Goal: Information Seeking & Learning: Learn about a topic

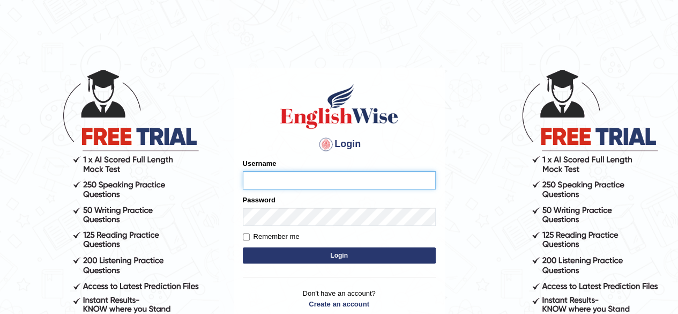
type input "simranjeetkaur_parramatta"
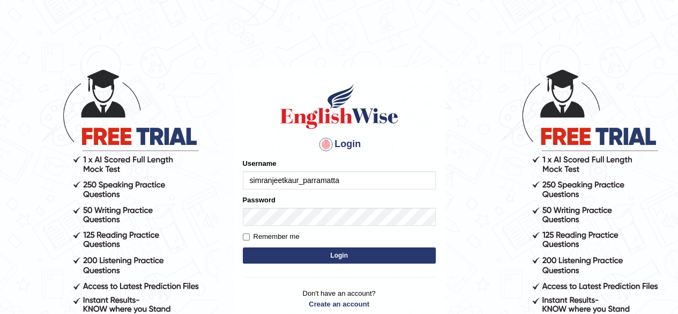
click at [349, 257] on button "Login" at bounding box center [339, 255] width 193 height 16
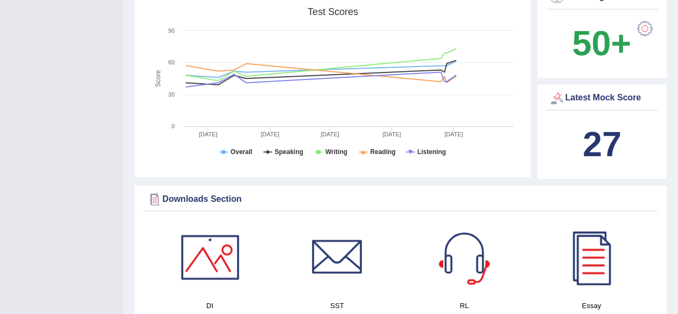
scroll to position [472, 0]
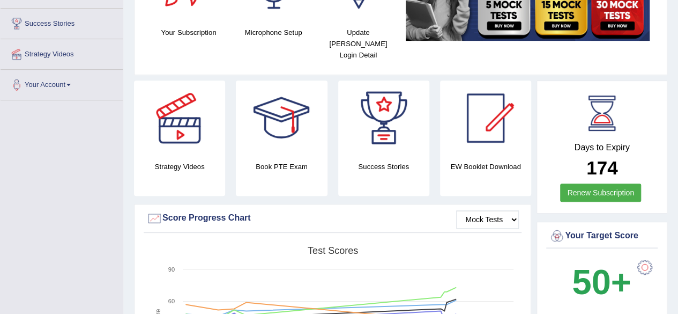
scroll to position [0, 0]
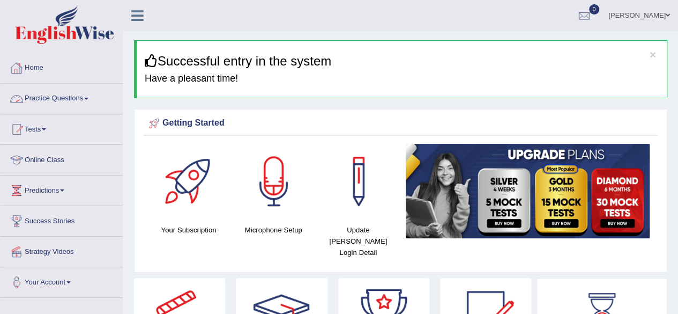
click at [54, 72] on link "Home" at bounding box center [62, 66] width 122 height 27
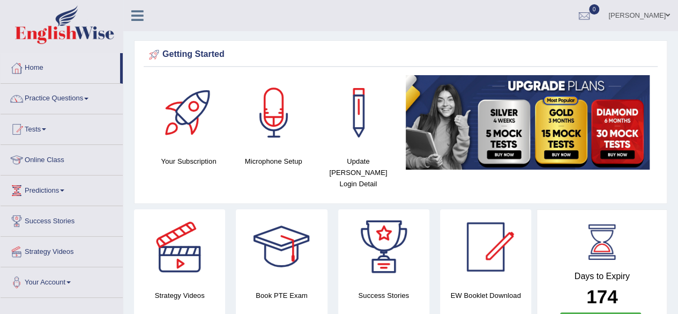
click at [375, 20] on ul "Simranjeet kaur Toggle navigation Username: simranjeetkaur_parramatta Access Ty…" at bounding box center [484, 15] width 389 height 31
click at [33, 68] on link "Home" at bounding box center [61, 66] width 120 height 27
click at [35, 158] on link "Online Class" at bounding box center [62, 158] width 122 height 27
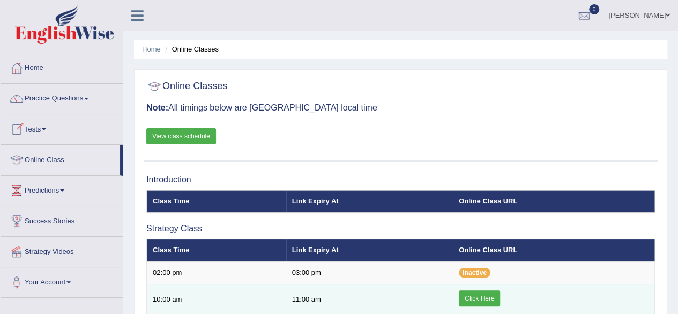
click at [474, 299] on link "Click Here" at bounding box center [479, 298] width 41 height 16
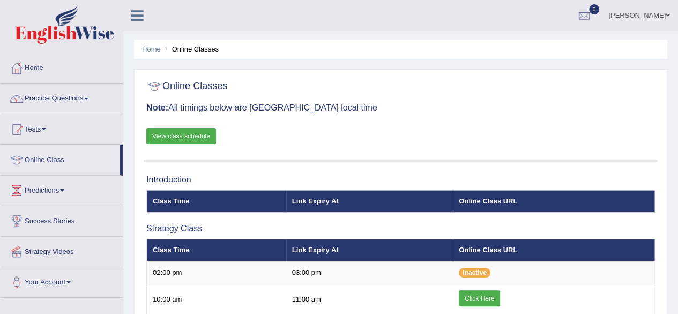
click at [53, 99] on link "Practice Questions" at bounding box center [62, 97] width 122 height 27
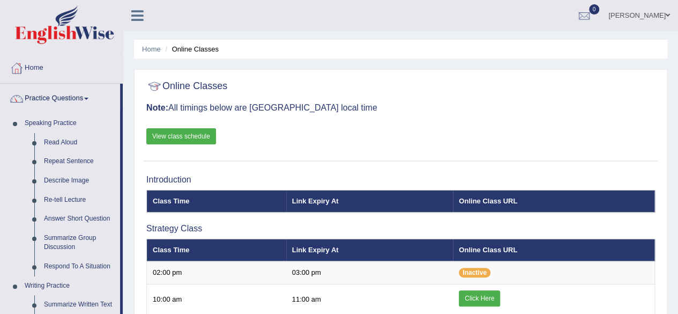
click at [129, 241] on div "Home Online Classes Online Classes Note: All timings below are Melbourne local …" at bounding box center [400, 292] width 555 height 584
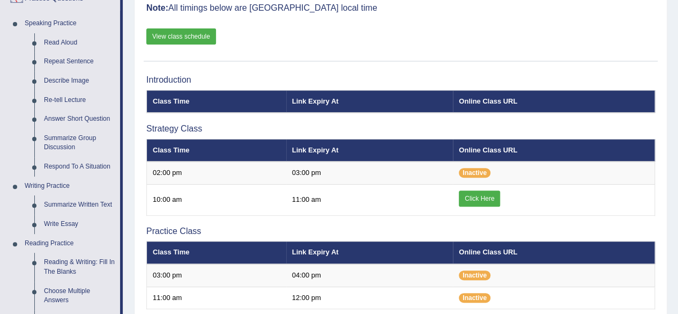
scroll to position [172, 0]
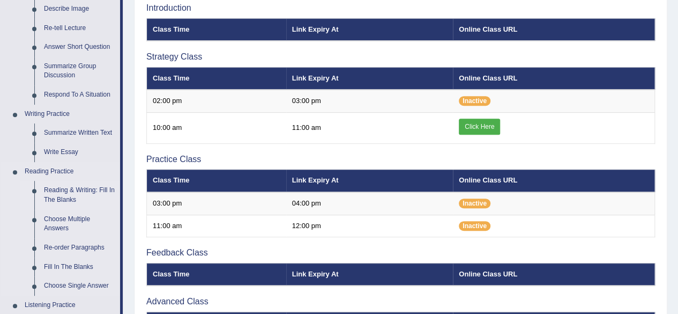
click at [71, 191] on link "Reading & Writing: Fill In The Blanks" at bounding box center [79, 195] width 81 height 28
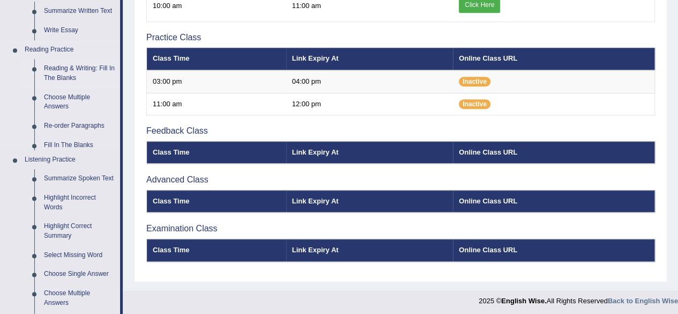
scroll to position [481, 0]
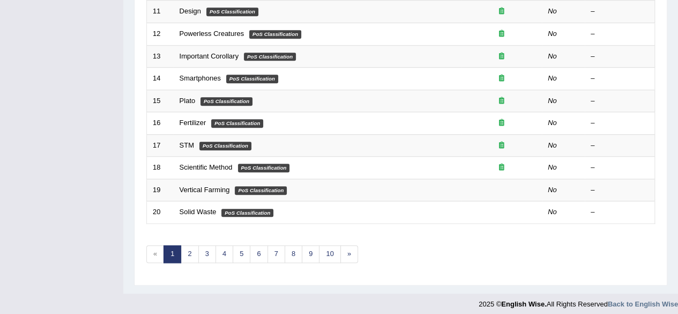
scroll to position [391, 0]
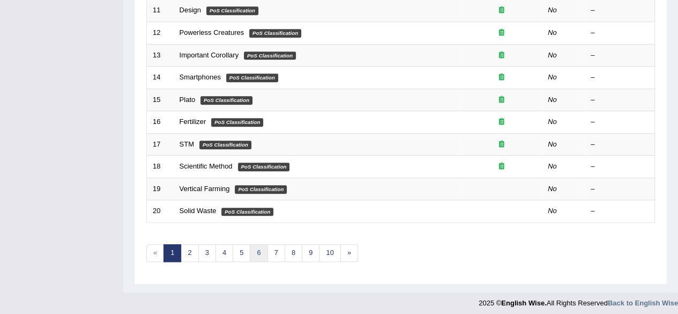
click at [255, 245] on link "6" at bounding box center [259, 253] width 18 height 18
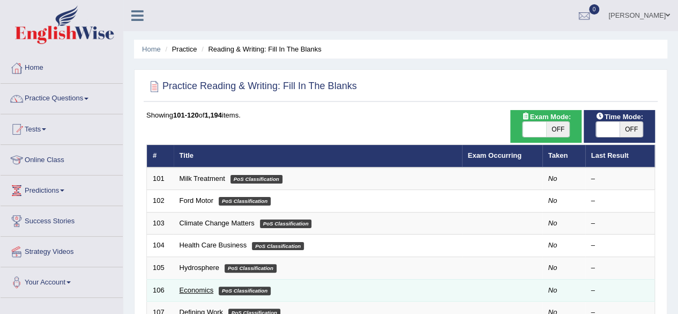
click at [203, 289] on link "Economics" at bounding box center [197, 290] width 34 height 8
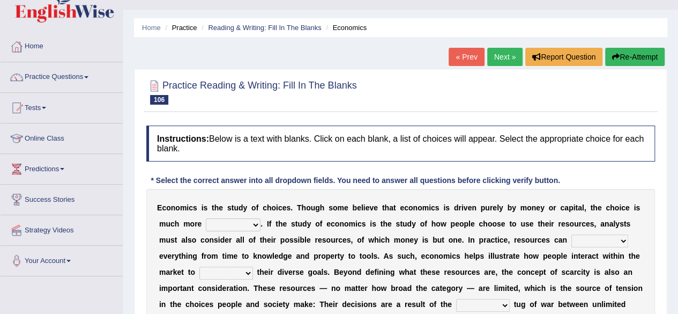
scroll to position [86, 0]
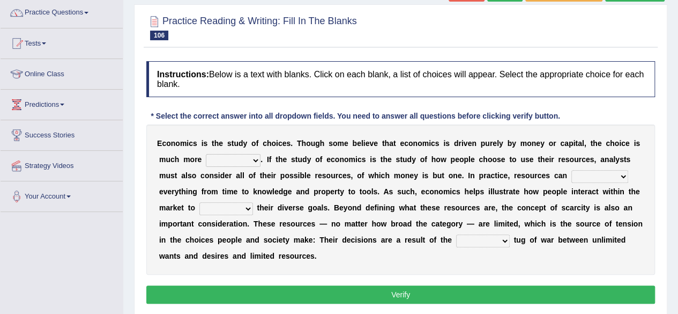
click at [245, 164] on select "discursive permissive expansive expensive" at bounding box center [233, 160] width 55 height 13
click at [358, 249] on div "E c o n o m i c s i s t h e s t u d y o f c h o i c e s . T h o u g h s o m e b…" at bounding box center [400, 199] width 509 height 150
click at [256, 158] on select "discursive permissive expansive expensive" at bounding box center [233, 160] width 55 height 13
select select "expansive"
click at [206, 154] on select "discursive permissive expansive expensive" at bounding box center [233, 160] width 55 height 13
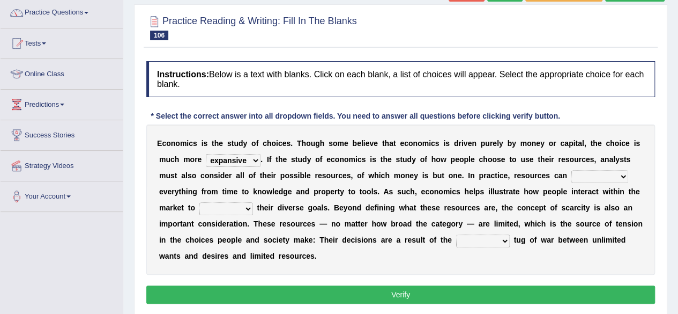
click at [602, 176] on select "trespass surpass debate encompass" at bounding box center [600, 176] width 57 height 13
select select "surpass"
click at [572, 170] on select "trespass surpass debate encompass" at bounding box center [600, 176] width 57 height 13
click at [242, 205] on select "idolize realize utilize finalize" at bounding box center [227, 208] width 54 height 13
click at [200, 202] on select "idolize realize utilize finalize" at bounding box center [227, 208] width 54 height 13
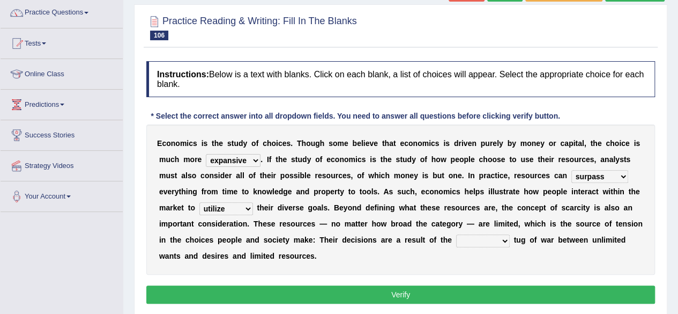
click at [239, 205] on select "idolize realize utilize finalize" at bounding box center [227, 208] width 54 height 13
select select "realize"
click at [200, 202] on select "idolize realize utilize finalize" at bounding box center [227, 208] width 54 height 13
click at [477, 238] on select "resonant extant blatant constant" at bounding box center [483, 240] width 54 height 13
select select "constant"
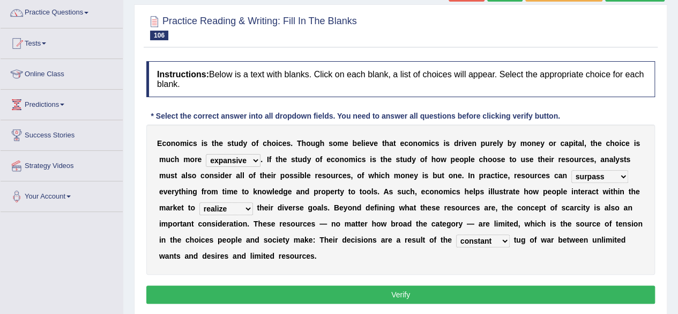
click at [456, 234] on select "resonant extant blatant constant" at bounding box center [483, 240] width 54 height 13
click at [360, 292] on button "Verify" at bounding box center [400, 294] width 509 height 18
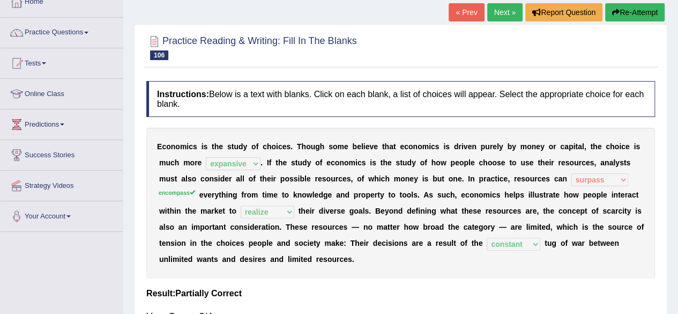
scroll to position [64, 0]
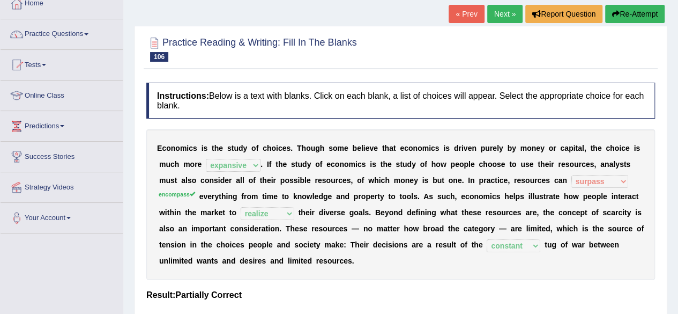
click at [505, 13] on link "Next »" at bounding box center [505, 14] width 35 height 18
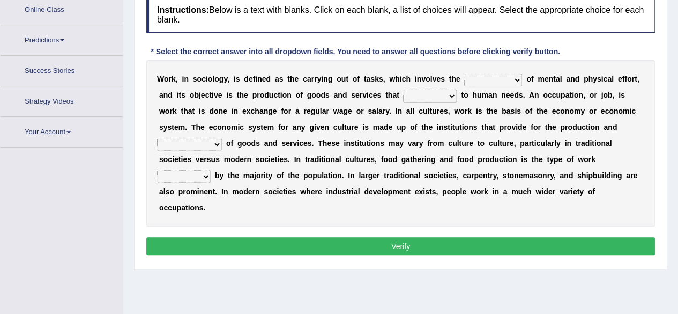
scroll to position [167, 0]
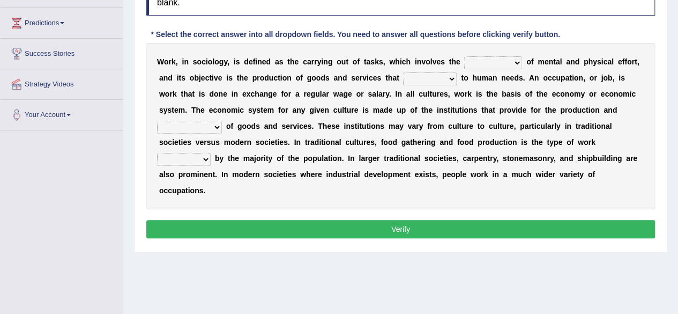
click at [504, 63] on select "conjecture apiculture posture expenditure" at bounding box center [493, 62] width 58 height 13
select select "expenditure"
click at [464, 56] on select "conjecture apiculture posture expenditure" at bounding box center [493, 62] width 58 height 13
click at [442, 81] on select "add design relate cater" at bounding box center [430, 78] width 54 height 13
select select "relate"
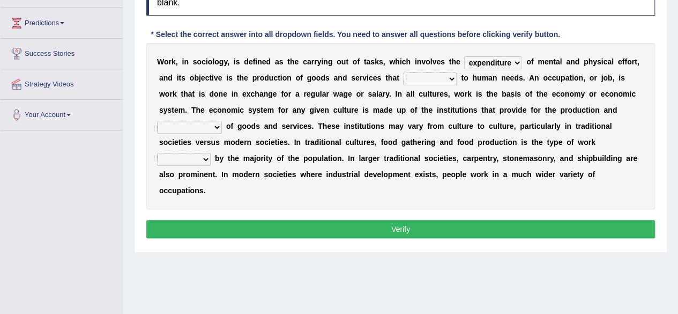
click at [403, 72] on select "add design relate cater" at bounding box center [430, 78] width 54 height 13
click at [216, 122] on select "figuration distribution consumption disintegration" at bounding box center [189, 127] width 65 height 13
select select "consumption"
click at [157, 121] on select "figuration distribution consumption disintegration" at bounding box center [189, 127] width 65 height 13
click at [198, 158] on select "canopied built occupied simplified" at bounding box center [184, 159] width 54 height 13
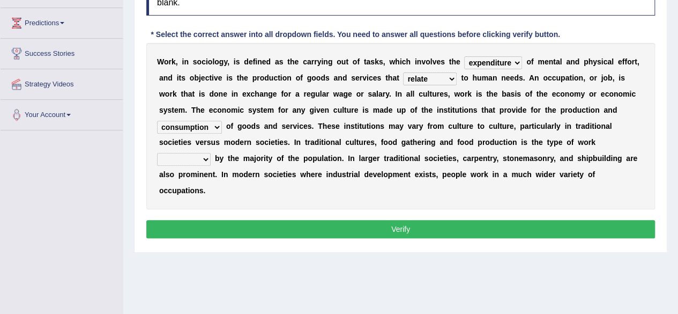
select select "built"
click at [157, 153] on select "canopied built occupied simplified" at bounding box center [184, 159] width 54 height 13
click at [349, 222] on button "Verify" at bounding box center [400, 229] width 509 height 18
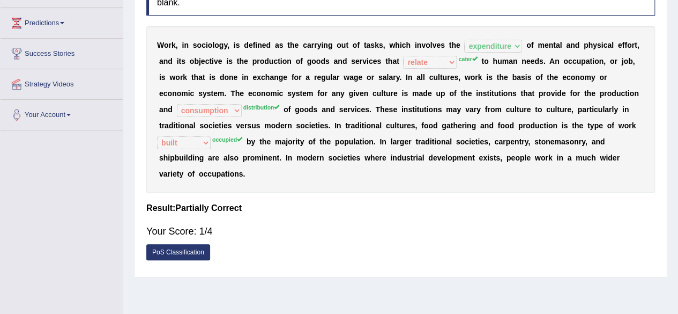
scroll to position [0, 0]
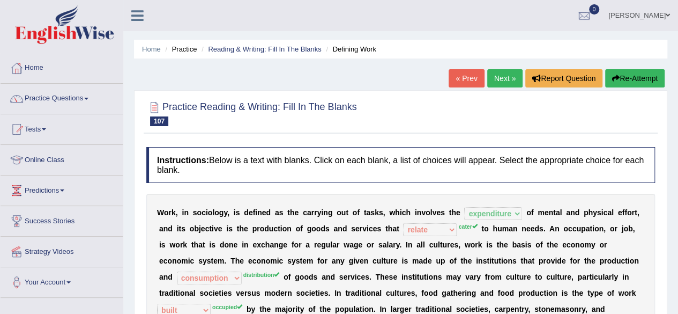
click at [495, 78] on link "Next »" at bounding box center [505, 78] width 35 height 18
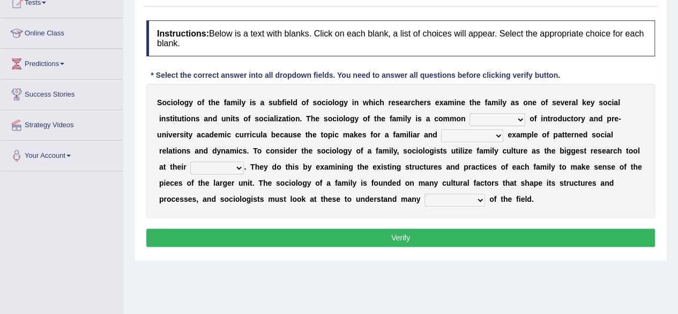
scroll to position [150, 0]
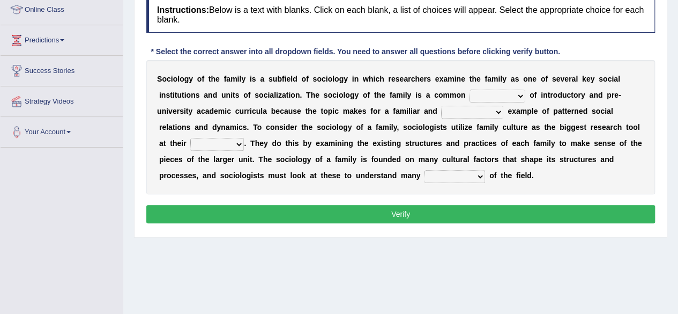
click at [485, 93] on select "component eminent opponent continent" at bounding box center [498, 96] width 56 height 13
select select "continent"
click at [470, 90] on select "component eminent opponent continent" at bounding box center [498, 96] width 56 height 13
click at [478, 112] on select "ineffective introspective illustrative inoperative" at bounding box center [472, 112] width 62 height 13
select select "illustrative"
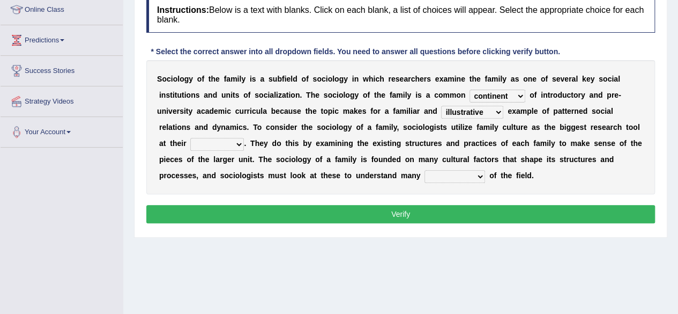
click at [441, 106] on select "ineffective introspective illustrative inoperative" at bounding box center [472, 112] width 62 height 13
click at [498, 113] on select "ineffective introspective illustrative inoperative" at bounding box center [472, 112] width 62 height 13
click at [479, 114] on select "ineffective introspective illustrative inoperative" at bounding box center [472, 112] width 62 height 13
click at [393, 237] on div "Home Practice Reading & Writing: Fill In The Blanks Culture of Family « Prev Ne…" at bounding box center [400, 118] width 555 height 536
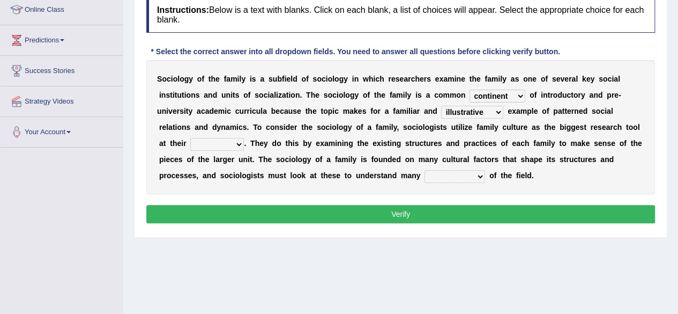
click at [231, 143] on select "disposal proposal rehearsal refusal" at bounding box center [217, 144] width 54 height 13
select select "proposal"
click at [190, 138] on select "disposal proposal rehearsal refusal" at bounding box center [217, 144] width 54 height 13
click at [473, 181] on select "refusal frailties amenities complexities" at bounding box center [455, 176] width 61 height 13
select select "complexities"
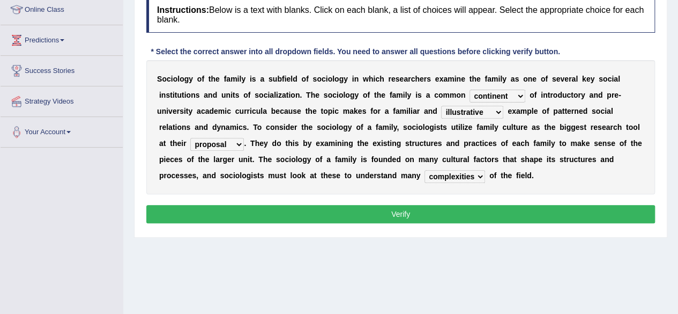
click at [425, 170] on select "refusal frailties amenities complexities" at bounding box center [455, 176] width 61 height 13
click at [489, 213] on button "Verify" at bounding box center [400, 214] width 509 height 18
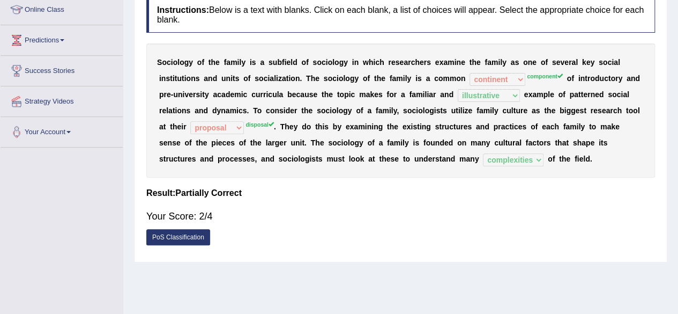
scroll to position [0, 0]
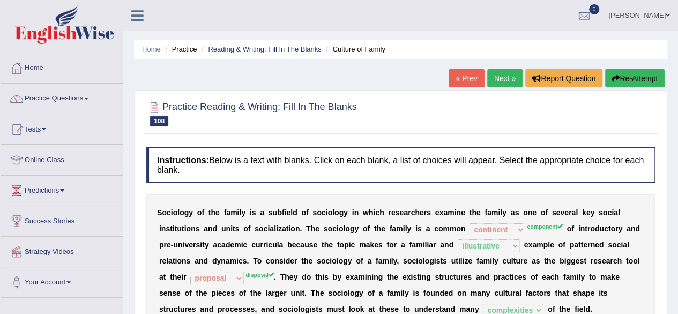
click at [501, 74] on link "Next »" at bounding box center [505, 78] width 35 height 18
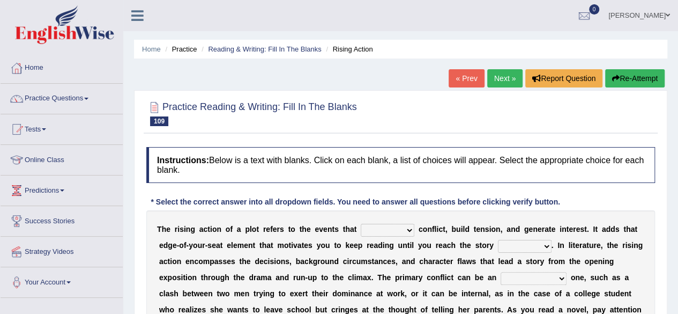
click at [402, 41] on ul "Home Practice Reading & Writing: Fill In The Blanks Rising Action" at bounding box center [401, 49] width 534 height 19
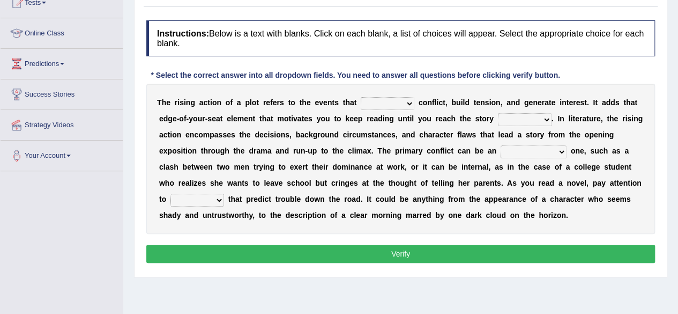
scroll to position [150, 0]
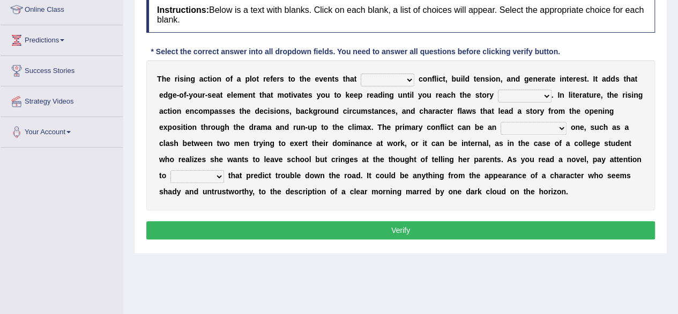
click at [395, 79] on select "provoke invoke revoke convoke" at bounding box center [388, 79] width 54 height 13
select select "provoke"
click at [361, 73] on select "provoke invoke revoke convoke" at bounding box center [388, 79] width 54 height 13
click at [521, 92] on select "element line flow climax" at bounding box center [525, 96] width 54 height 13
select select "climax"
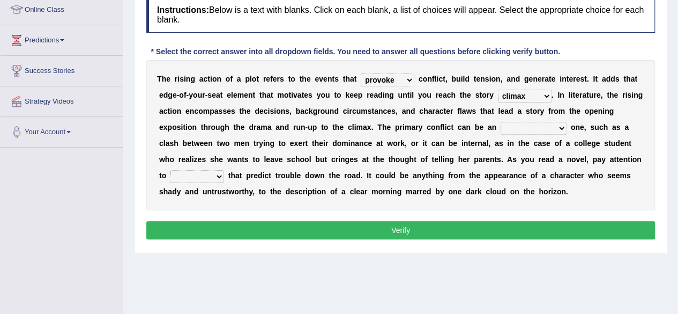
click at [498, 90] on select "element line flow climax" at bounding box center [525, 96] width 54 height 13
click at [542, 122] on select "conditional external compositional functional" at bounding box center [534, 128] width 66 height 13
select select "conditional"
click at [501, 122] on select "conditional external compositional functional" at bounding box center [534, 128] width 66 height 13
click at [212, 178] on select "features glues clues traits" at bounding box center [198, 176] width 54 height 13
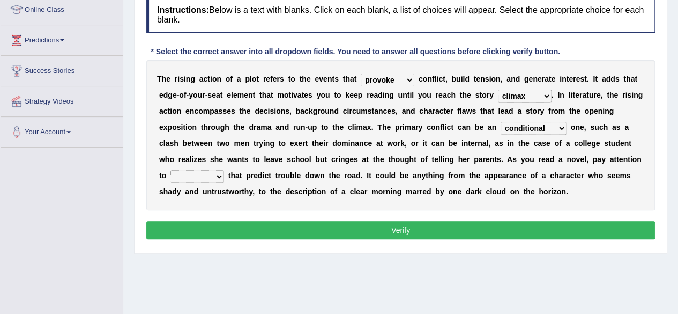
select select "features"
click at [171, 170] on select "features glues clues traits" at bounding box center [198, 176] width 54 height 13
click at [408, 227] on button "Verify" at bounding box center [400, 230] width 509 height 18
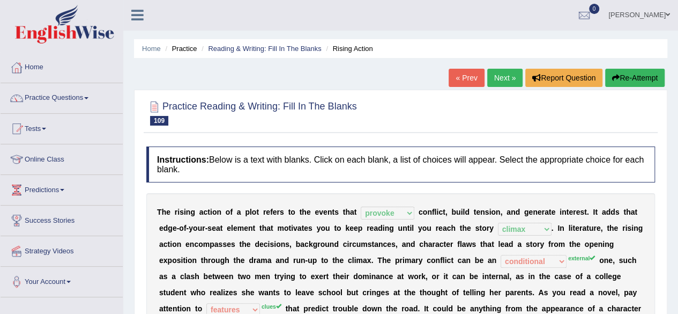
scroll to position [0, 0]
click at [497, 75] on link "Next »" at bounding box center [505, 78] width 35 height 18
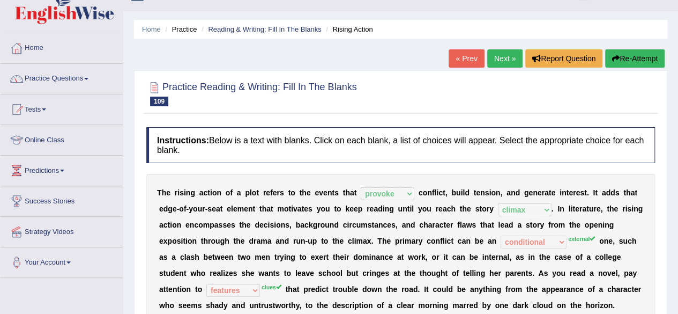
scroll to position [21, 0]
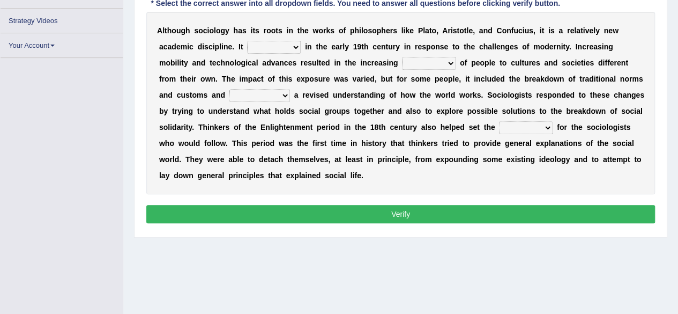
scroll to position [222, 0]
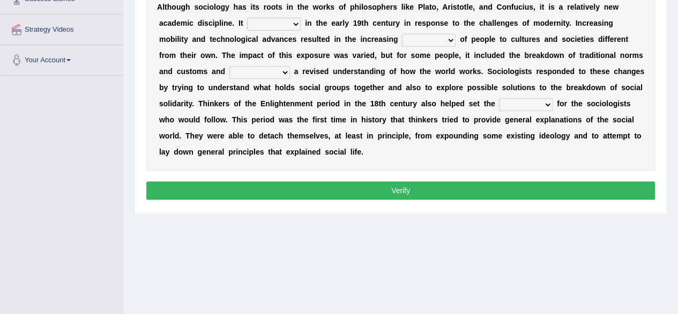
click at [290, 22] on select "emerged traversed survived invented" at bounding box center [274, 24] width 54 height 13
select select "emerged"
click at [247, 18] on select "emerged traversed survived invented" at bounding box center [274, 24] width 54 height 13
click at [441, 34] on select "embrasure closure enclosure exposure" at bounding box center [429, 40] width 54 height 13
select select "exposure"
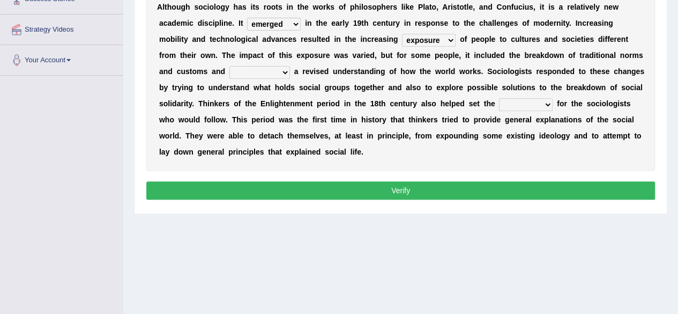
click at [402, 34] on select "embrasure closure enclosure exposure" at bounding box center [429, 40] width 54 height 13
click at [268, 71] on select "unwarranted transplanted warranted implanted" at bounding box center [260, 72] width 61 height 13
select select "warranted"
click at [230, 66] on select "unwarranted transplanted warranted implanted" at bounding box center [260, 72] width 61 height 13
click at [525, 102] on select "rule standard tone stage" at bounding box center [526, 104] width 54 height 13
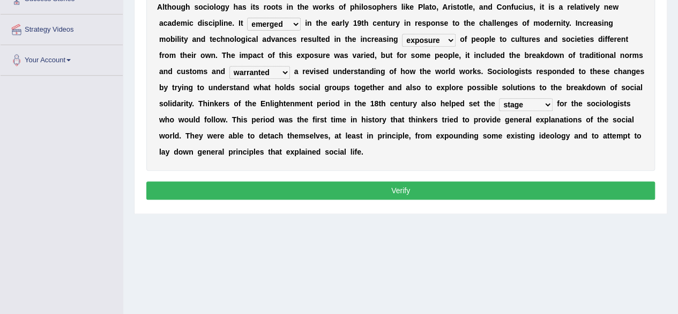
click at [499, 98] on select "rule standard tone stage" at bounding box center [526, 104] width 54 height 13
click at [543, 102] on select "rule standard tone stage" at bounding box center [526, 104] width 54 height 13
select select "rule"
click at [499, 98] on select "rule standard tone stage" at bounding box center [526, 104] width 54 height 13
click at [427, 191] on button "Verify" at bounding box center [400, 190] width 509 height 18
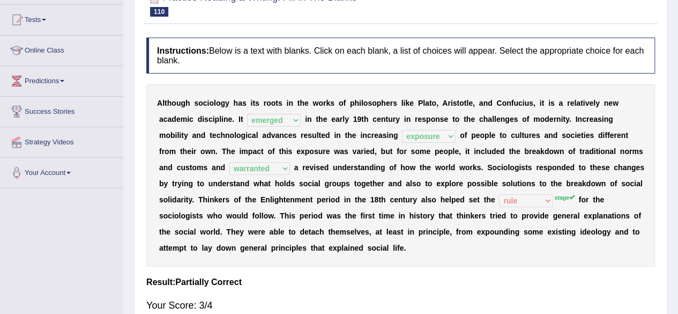
scroll to position [93, 0]
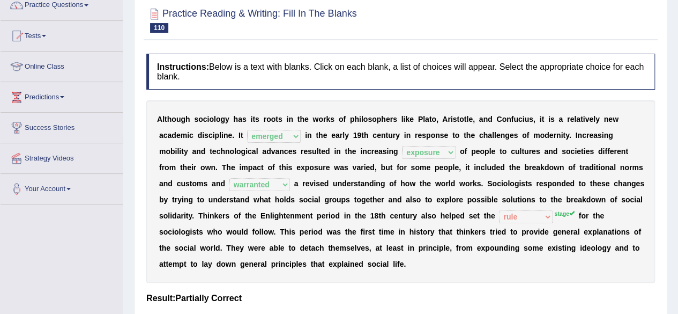
click at [453, 52] on div "Instructions: Below is a text with blanks. Click on each blank, a list of choic…" at bounding box center [401, 204] width 514 height 313
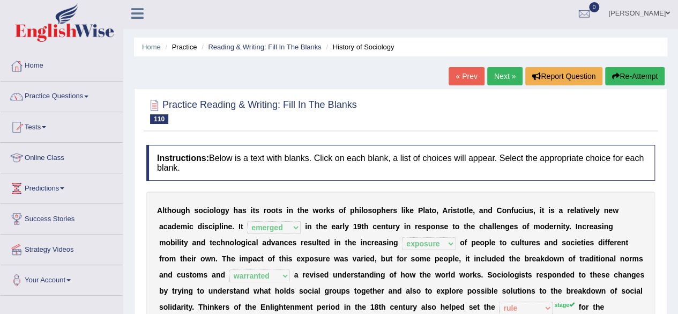
scroll to position [0, 0]
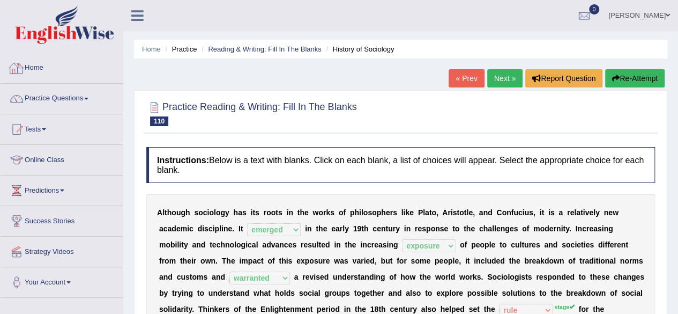
click at [33, 80] on li "Home" at bounding box center [62, 68] width 122 height 31
click at [36, 67] on link "Home" at bounding box center [61, 66] width 120 height 27
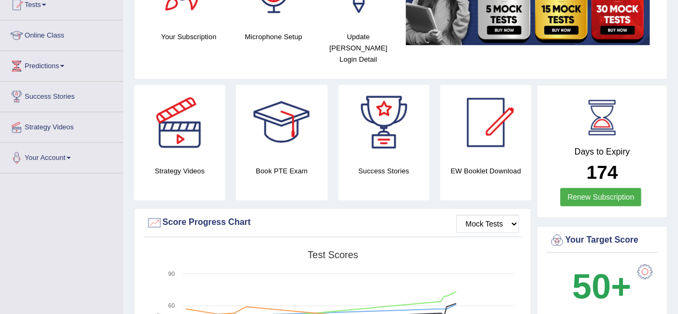
scroll to position [129, 0]
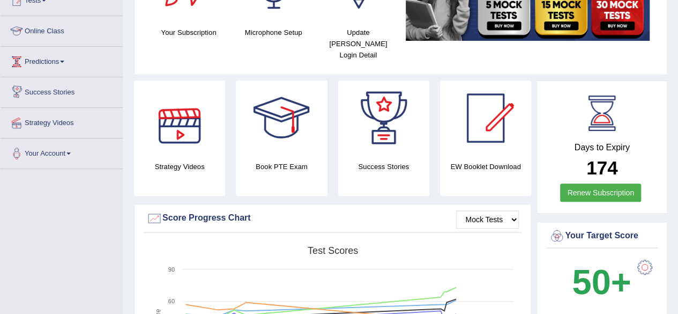
click at [94, 21] on link "Online Class" at bounding box center [62, 29] width 122 height 27
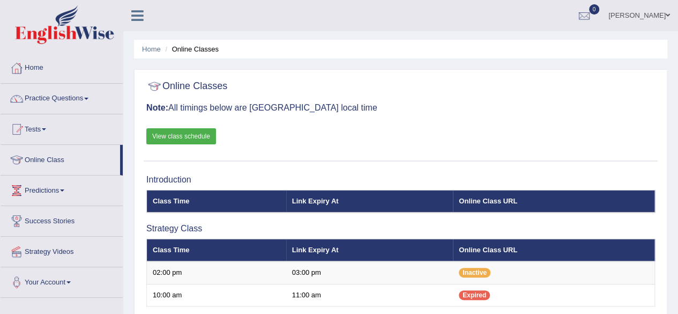
click at [357, 104] on h3 "Note: All timings below are [GEOGRAPHIC_DATA] local time" at bounding box center [400, 108] width 509 height 10
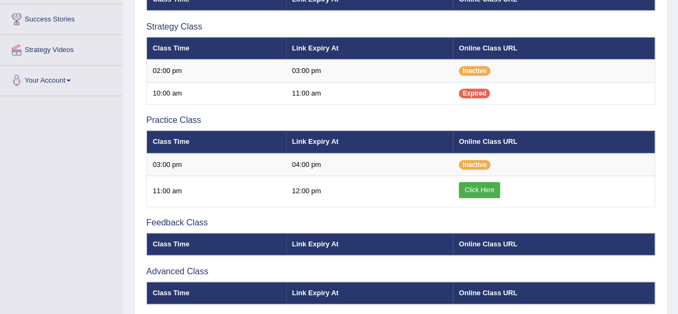
scroll to position [215, 0]
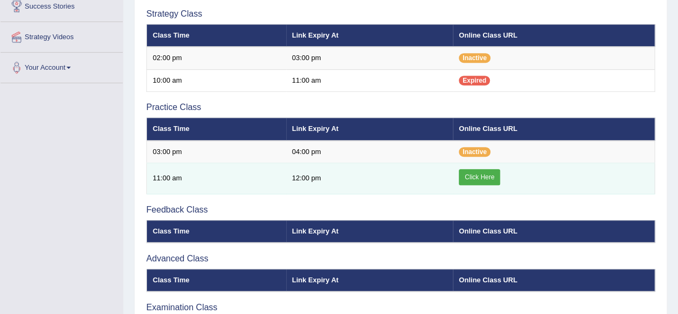
click at [471, 175] on link "Click Here" at bounding box center [479, 177] width 41 height 16
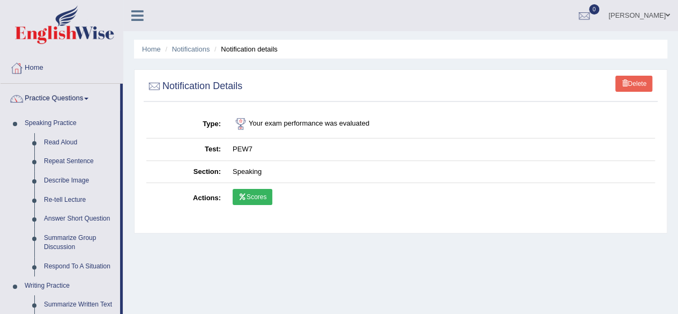
click at [127, 226] on div "Home Notifications Notification details Delete Notification Details Type Your e…" at bounding box center [400, 268] width 555 height 536
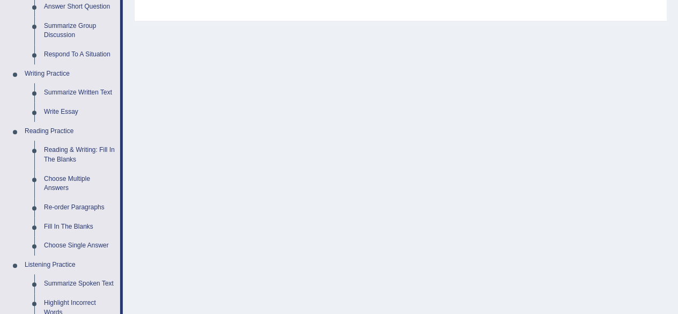
scroll to position [257, 0]
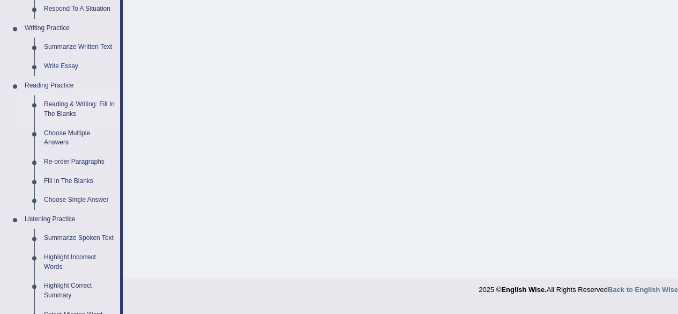
click at [74, 104] on link "Reading & Writing: Fill In The Blanks" at bounding box center [79, 109] width 81 height 28
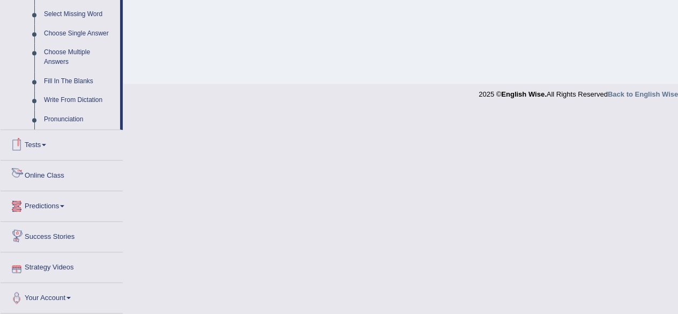
scroll to position [451, 0]
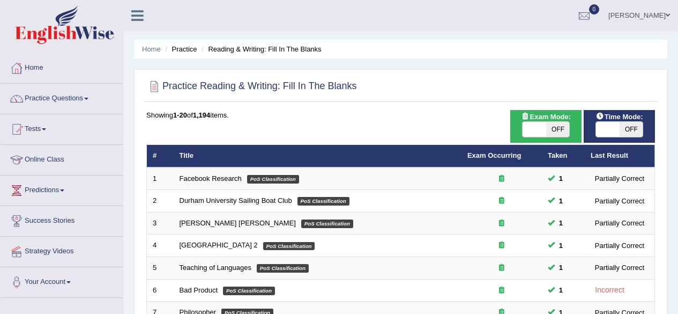
click at [430, 110] on div "Showing 1-20 of 1,194 items." at bounding box center [400, 115] width 509 height 10
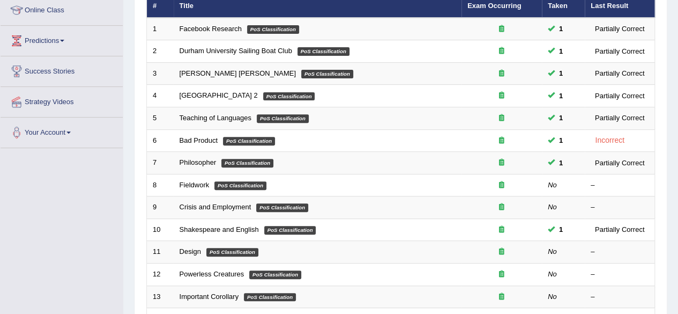
scroll to position [150, 0]
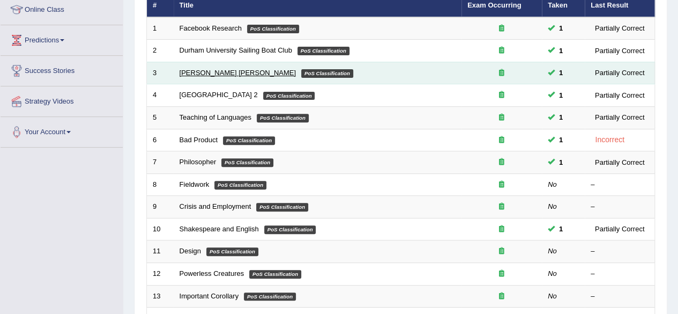
click at [197, 72] on link "[PERSON_NAME] [PERSON_NAME]" at bounding box center [238, 73] width 116 height 8
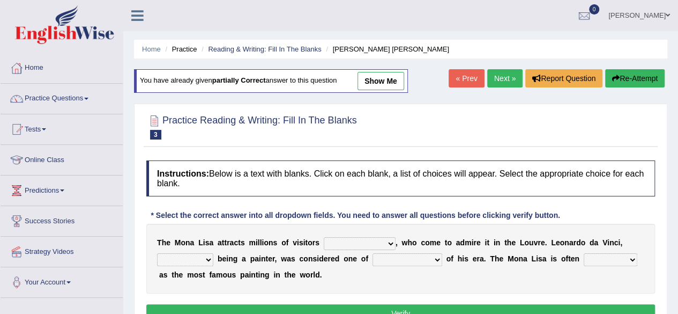
click at [412, 131] on div at bounding box center [400, 126] width 509 height 33
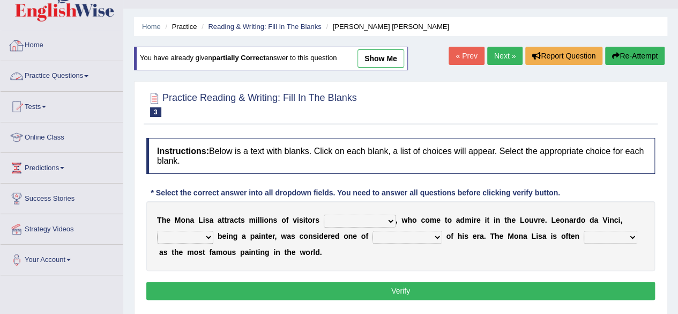
scroll to position [21, 0]
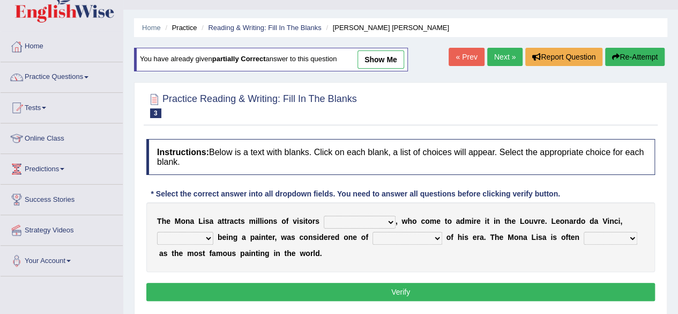
click at [102, 78] on link "Practice Questions" at bounding box center [62, 75] width 122 height 27
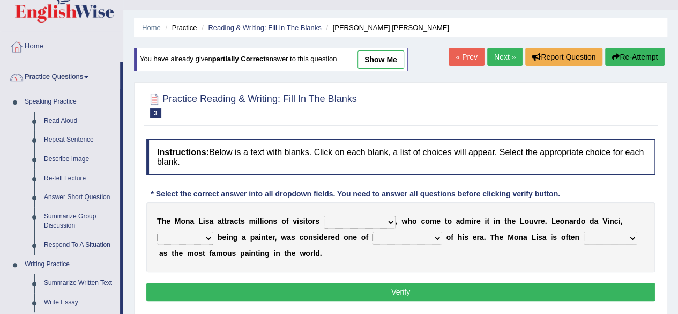
click at [127, 156] on div "Home Practice Reading & Writing: Fill In The Blanks Mona Lisa You have already …" at bounding box center [400, 247] width 555 height 536
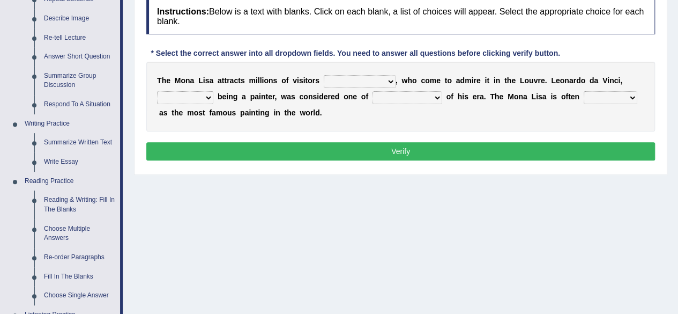
scroll to position [215, 0]
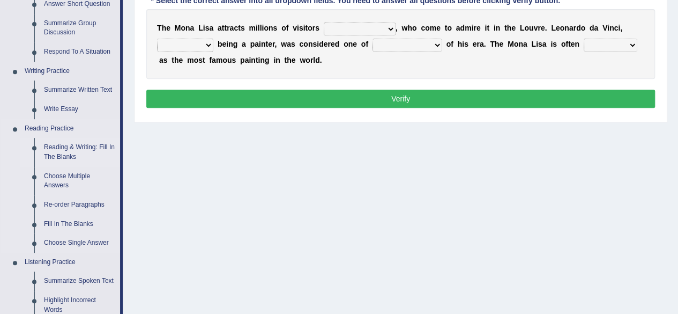
click at [87, 147] on link "Reading & Writing: Fill In The Blanks" at bounding box center [79, 152] width 81 height 28
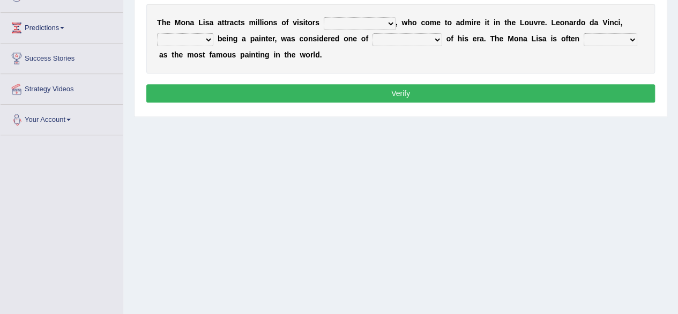
scroll to position [249, 0]
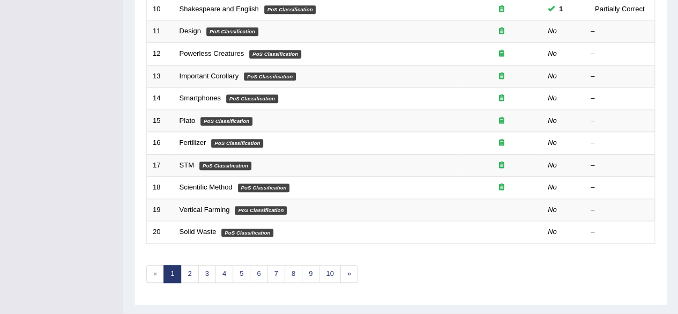
scroll to position [386, 0]
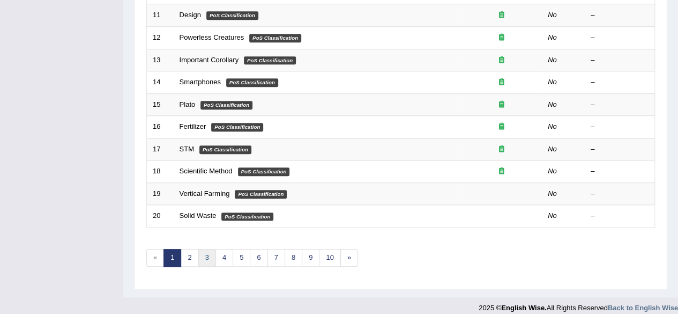
click at [204, 259] on link "3" at bounding box center [207, 258] width 18 height 18
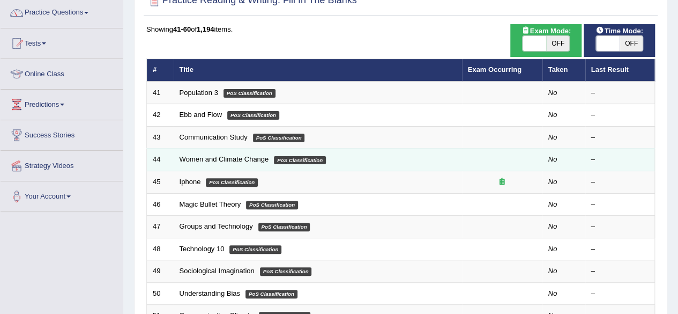
scroll to position [107, 0]
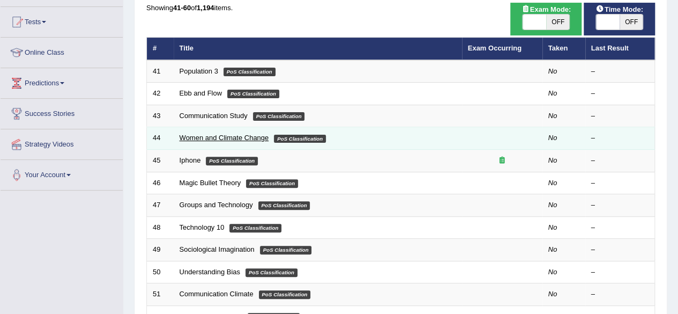
click at [216, 138] on link "Women and Climate Change" at bounding box center [225, 138] width 90 height 8
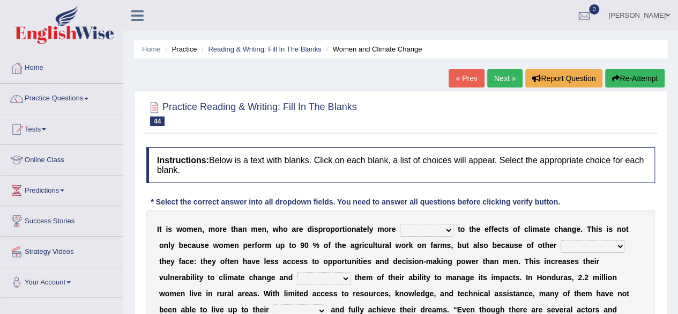
click at [317, 186] on div "Instructions: Below is a text with blanks. Click on each blank, a list of choic…" at bounding box center [401, 262] width 514 height 240
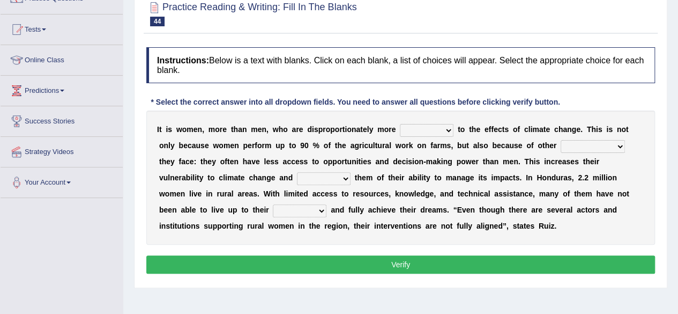
scroll to position [107, 0]
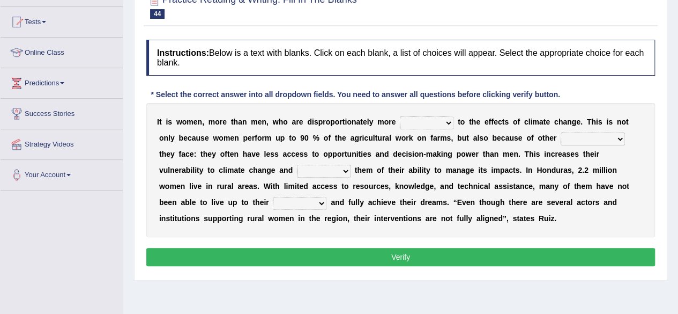
click at [445, 123] on select "defensive beatable vulnerable defective" at bounding box center [427, 122] width 54 height 13
click at [510, 13] on div at bounding box center [400, 5] width 509 height 33
click at [442, 125] on select "defensive beatable vulnerable defective" at bounding box center [427, 122] width 54 height 13
select select "vulnerable"
click at [400, 116] on select "defensive beatable vulnerable defective" at bounding box center [427, 122] width 54 height 13
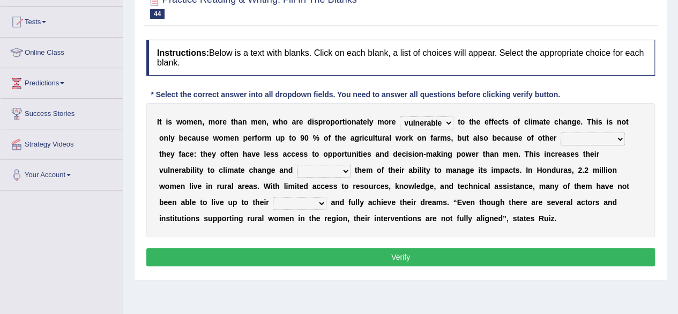
click at [618, 136] on select "chances challenges awkwardness changes" at bounding box center [593, 138] width 64 height 13
click at [616, 137] on select "chances challenges awkwardness changes" at bounding box center [593, 138] width 64 height 13
select select "challenges"
click at [561, 132] on select "chances challenges awkwardness changes" at bounding box center [593, 138] width 64 height 13
click at [297, 170] on select "deprives caprices deposits thrives" at bounding box center [324, 171] width 54 height 13
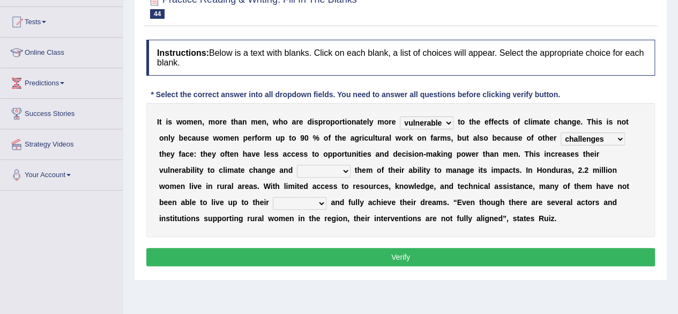
select select "deprives"
click at [297, 165] on select "deprives caprices deposits thrives" at bounding box center [324, 171] width 54 height 13
click at [273, 203] on select "endurance patience capacities publicity" at bounding box center [300, 203] width 54 height 13
select select "capacities"
click at [273, 197] on select "endurance patience capacities publicity" at bounding box center [300, 203] width 54 height 13
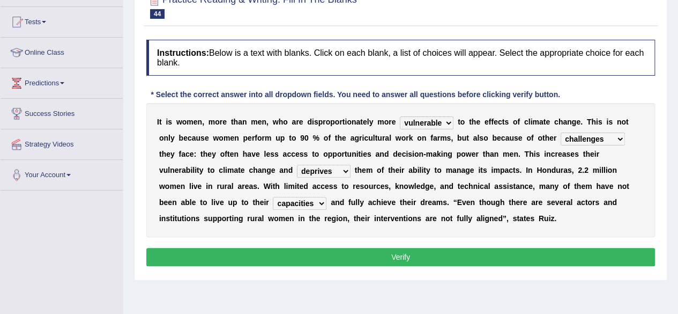
click at [328, 253] on button "Verify" at bounding box center [400, 257] width 509 height 18
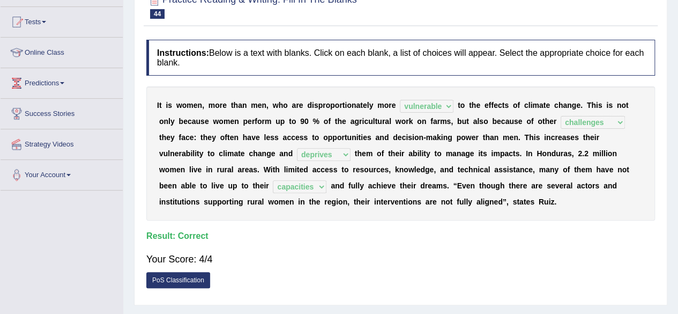
scroll to position [0, 0]
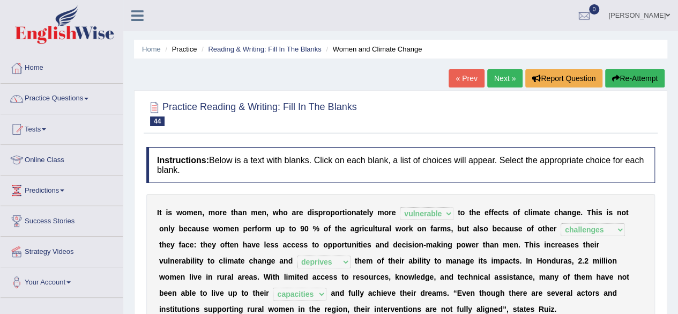
click at [500, 79] on link "Next »" at bounding box center [505, 78] width 35 height 18
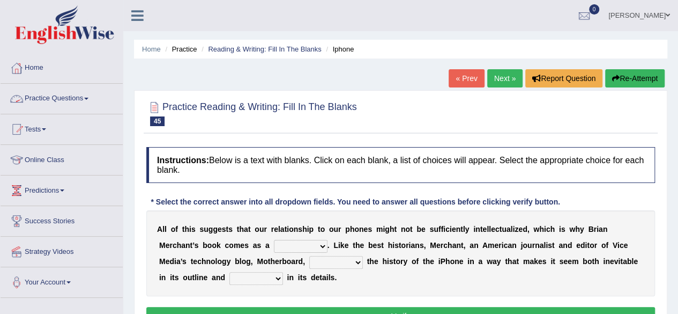
click at [92, 101] on link "Practice Questions" at bounding box center [62, 97] width 122 height 27
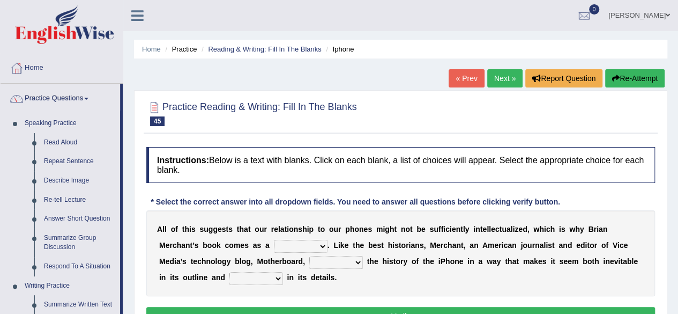
click at [129, 184] on div "Home Practice Reading & Writing: Fill In The Blanks Iphone « Prev Next » Report…" at bounding box center [400, 268] width 555 height 536
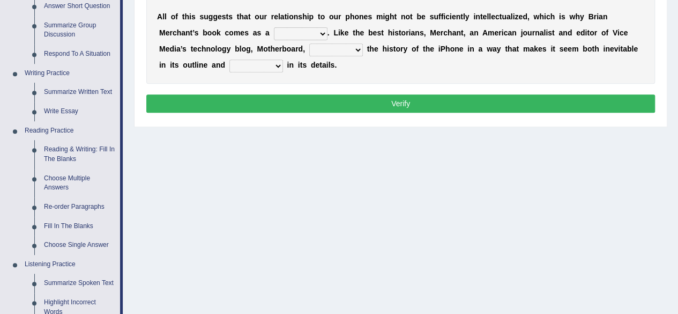
scroll to position [215, 0]
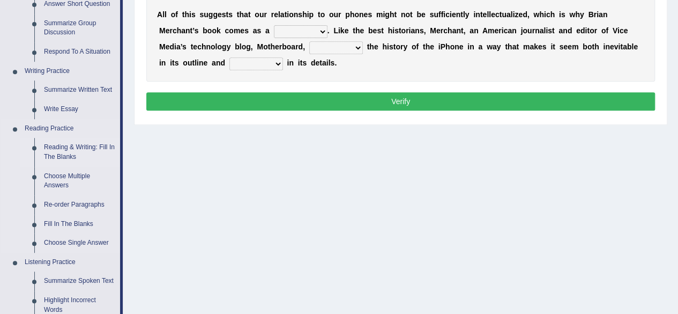
click at [73, 152] on link "Reading & Writing: Fill In The Blanks" at bounding box center [79, 152] width 81 height 28
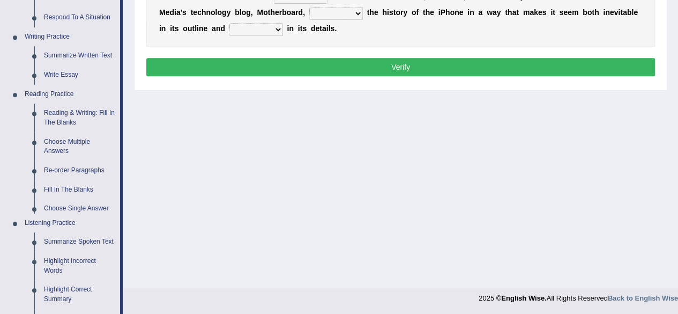
scroll to position [511, 0]
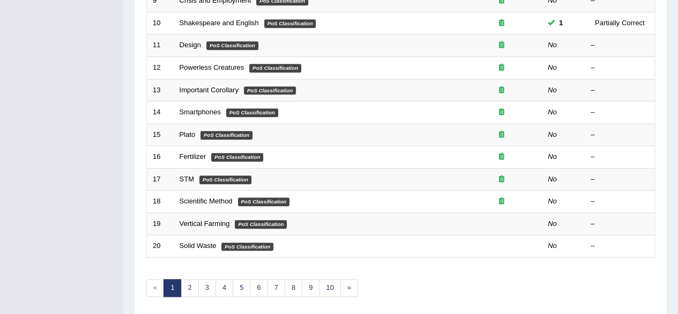
scroll to position [391, 0]
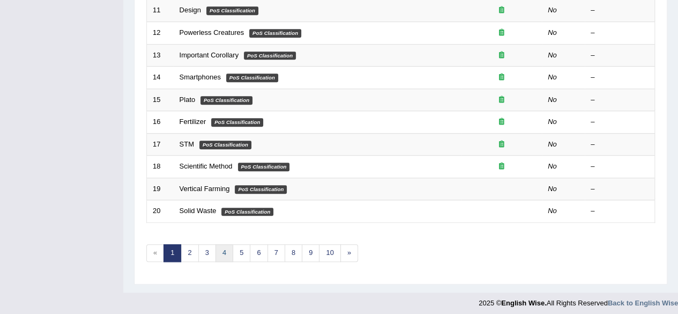
click at [222, 250] on link "4" at bounding box center [225, 253] width 18 height 18
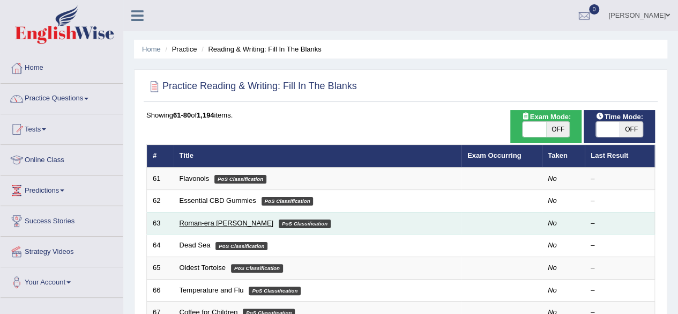
click at [198, 219] on link "Roman-era [PERSON_NAME]" at bounding box center [227, 223] width 94 height 8
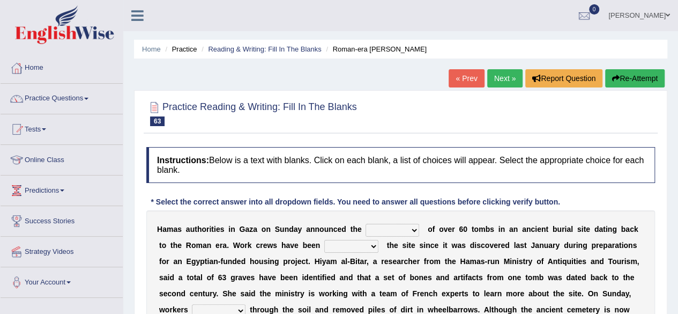
click at [415, 230] on select "downturn discovery creation disability" at bounding box center [393, 230] width 54 height 13
click at [366, 224] on select "downturn discovery creation disability" at bounding box center [393, 230] width 54 height 13
click at [409, 230] on select "downturn discovery creation disability" at bounding box center [393, 230] width 54 height 13
select select "discovery"
click at [366, 224] on select "downturn discovery creation disability" at bounding box center [393, 230] width 54 height 13
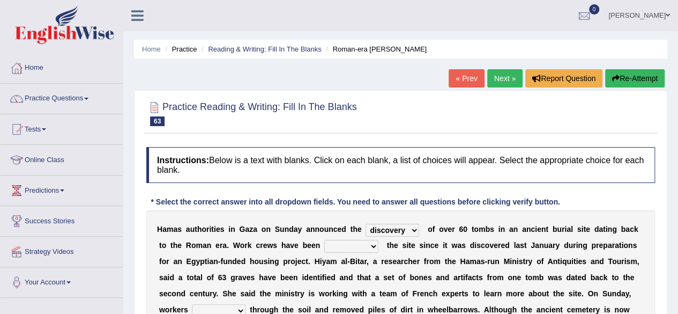
click at [370, 248] on select "destroying heralding excavating founding" at bounding box center [351, 246] width 54 height 13
select select "excavating"
click at [324, 240] on select "destroying heralding excavating founding" at bounding box center [351, 246] width 54 height 13
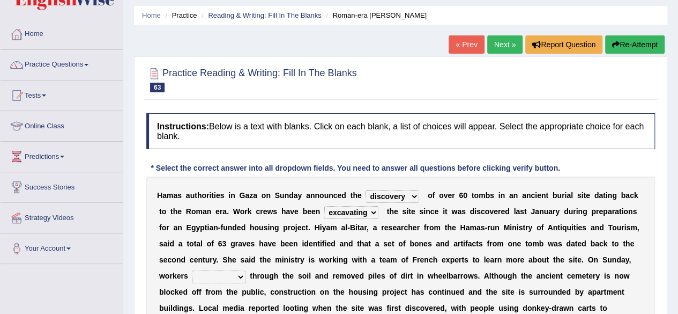
scroll to position [43, 0]
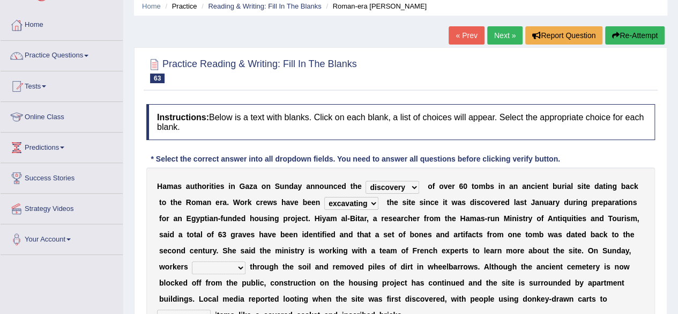
click at [238, 270] on select "irritated mimicked sifted sipped" at bounding box center [219, 267] width 54 height 13
select select "sifted"
click at [192, 261] on select "irritated mimicked sifted sipped" at bounding box center [219, 267] width 54 height 13
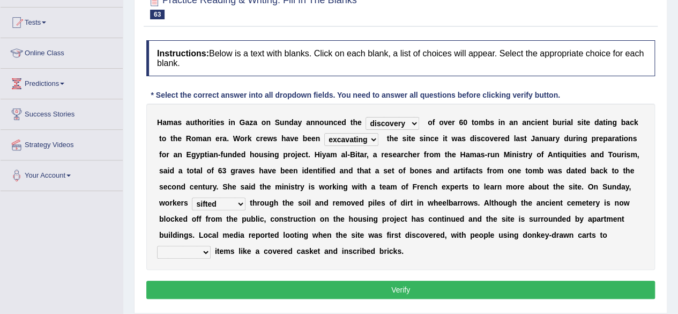
scroll to position [107, 0]
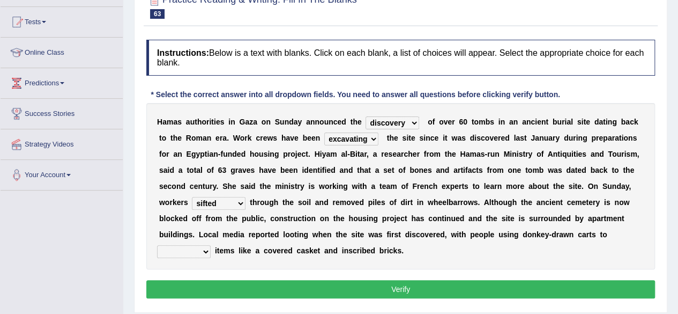
click at [208, 252] on select "haul away go away pull back cheer up" at bounding box center [184, 251] width 54 height 13
select select "pull back"
click at [157, 245] on select "haul away go away pull back cheer up" at bounding box center [184, 251] width 54 height 13
click at [378, 285] on button "Verify" at bounding box center [400, 289] width 509 height 18
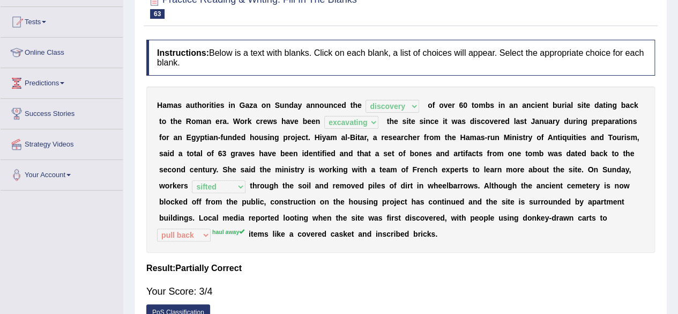
click at [530, 29] on div "Practice Reading & Writing: Fill In The Blanks 63 Roman-era [PERSON_NAME] Instr…" at bounding box center [401, 160] width 534 height 355
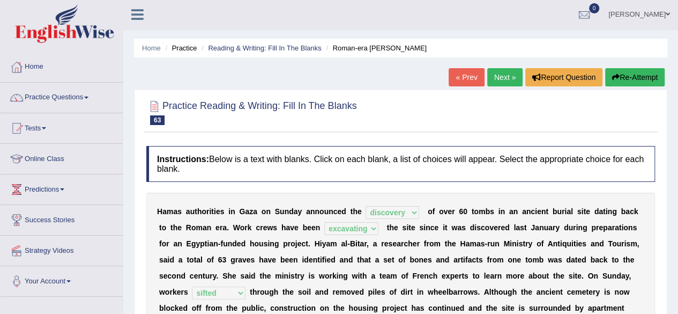
scroll to position [0, 0]
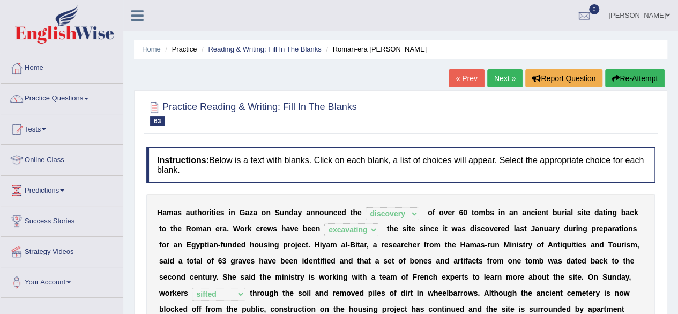
click at [503, 73] on link "Next »" at bounding box center [505, 78] width 35 height 18
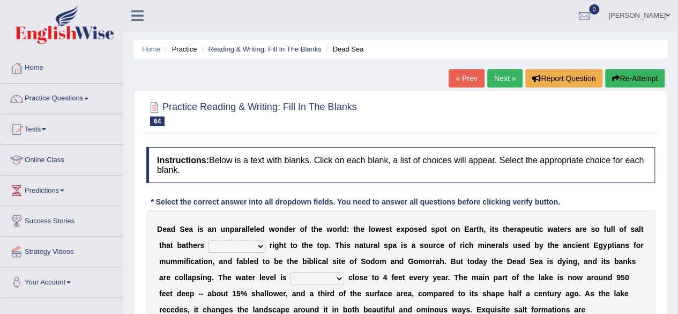
click at [261, 248] on select "float reconstruct sink assert" at bounding box center [237, 246] width 57 height 13
select select "float"
click at [209, 240] on select "float reconstruct sink assert" at bounding box center [237, 246] width 57 height 13
click at [340, 279] on select "dropping paralleling rising keeping" at bounding box center [318, 278] width 54 height 13
select select "keeping"
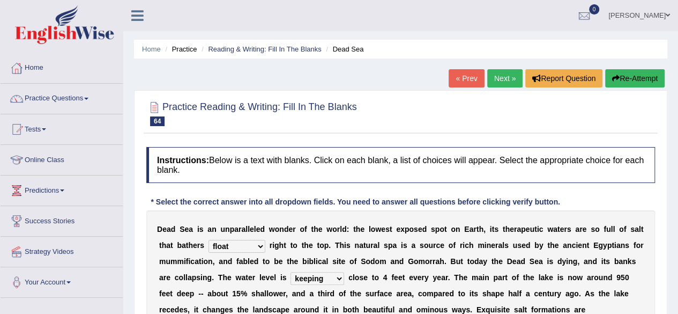
click at [291, 272] on select "dropping paralleling rising keeping" at bounding box center [318, 278] width 54 height 13
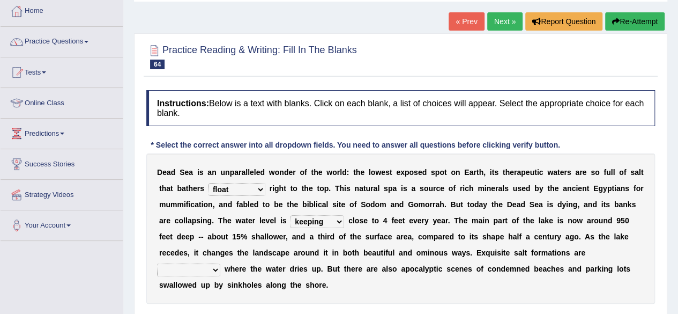
scroll to position [64, 0]
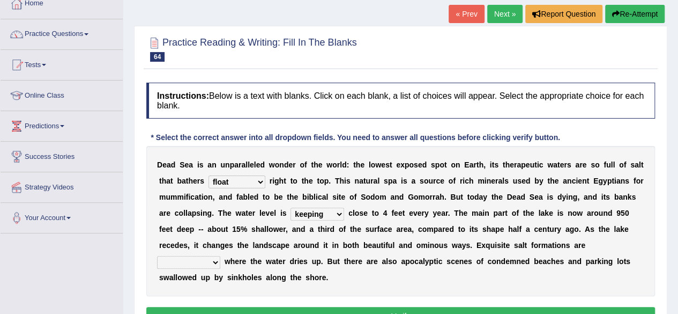
click at [215, 261] on select "overwhelmed conserved enhanced revealed" at bounding box center [188, 262] width 63 height 13
select select "overwhelmed"
click at [157, 256] on select "overwhelmed conserved enhanced revealed" at bounding box center [188, 262] width 63 height 13
click at [338, 308] on button "Verify" at bounding box center [400, 316] width 509 height 18
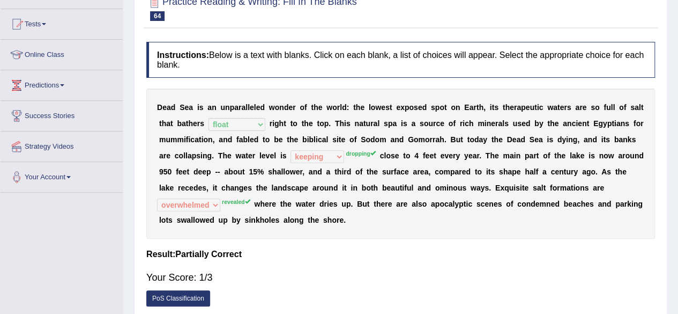
scroll to position [107, 0]
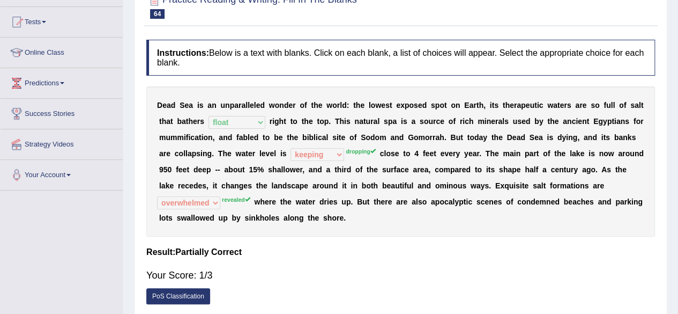
click at [533, 27] on div "Practice Reading & Writing: Fill In The Blanks 64 Dead Sea Instructions: Below …" at bounding box center [401, 152] width 534 height 338
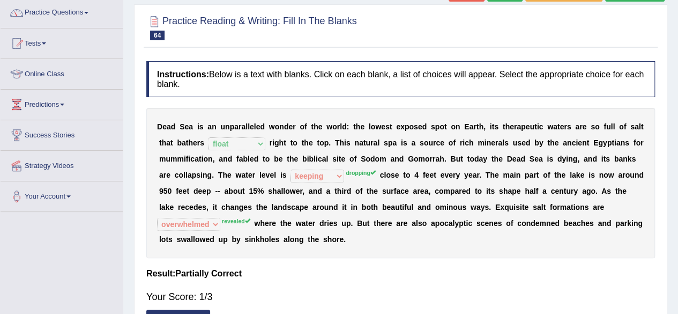
scroll to position [64, 0]
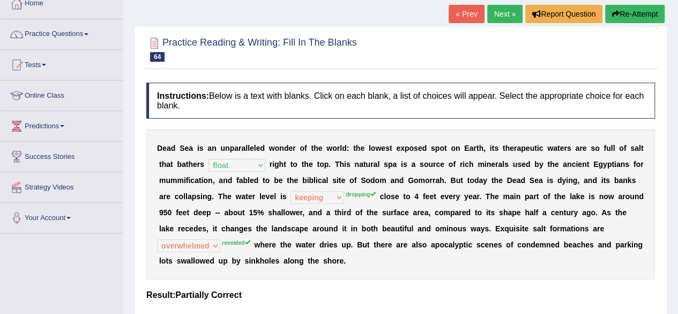
click at [503, 17] on link "Next »" at bounding box center [505, 14] width 35 height 18
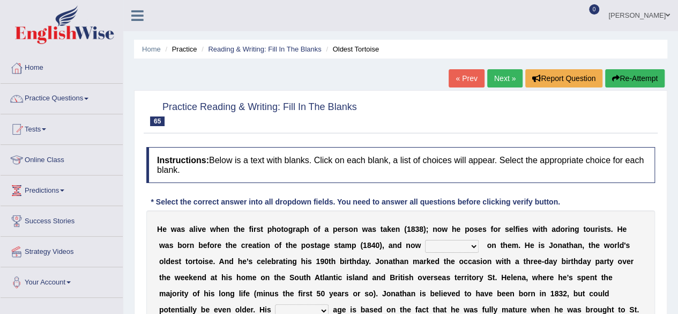
click at [502, 49] on ul "Home Practice Reading & Writing: Fill In The Blanks Oldest Tortoise" at bounding box center [401, 49] width 534 height 19
click at [452, 248] on select "appeals appears distracts associates" at bounding box center [452, 246] width 54 height 13
click at [425, 240] on select "appeals appears distracts associates" at bounding box center [452, 246] width 54 height 13
click at [448, 245] on select "appeals appears distracts associates" at bounding box center [452, 246] width 54 height 13
select select "appears"
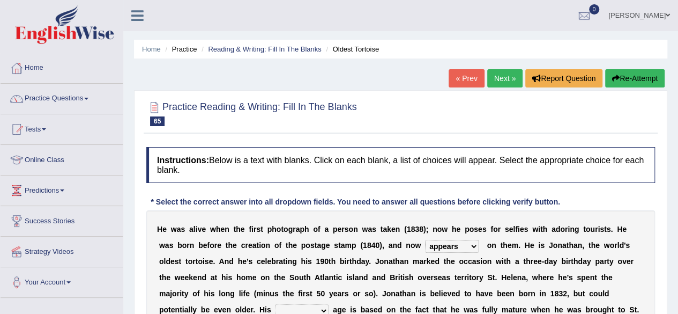
click at [425, 240] on select "appeals appears distracts associates" at bounding box center [452, 246] width 54 height 13
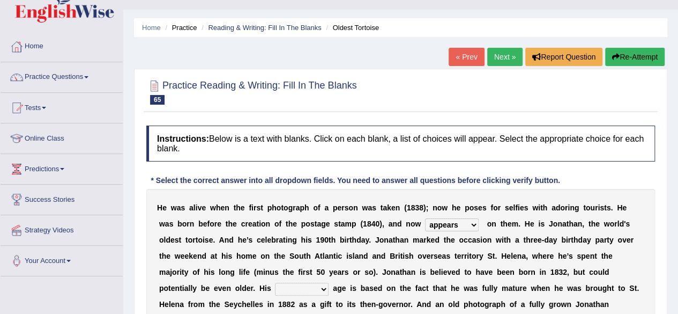
scroll to position [43, 0]
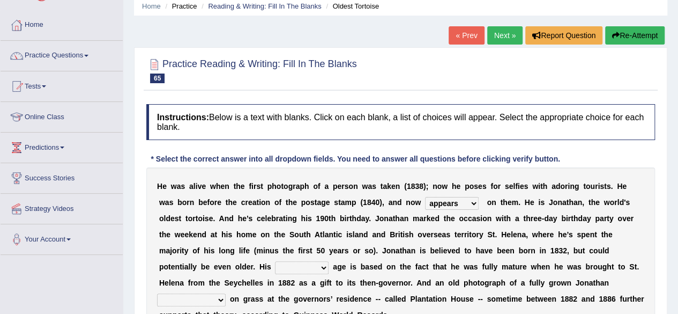
click at [275, 265] on select "accurate excellent extreme estimated" at bounding box center [302, 267] width 54 height 13
select select "estimated"
click at [275, 261] on select "accurate excellent extreme estimated" at bounding box center [302, 267] width 54 height 13
click at [640, 270] on div "H e w a s a l i v e w h e n t h e f i r s t p h o t o g r a p h o f a p e r s o…" at bounding box center [400, 250] width 509 height 166
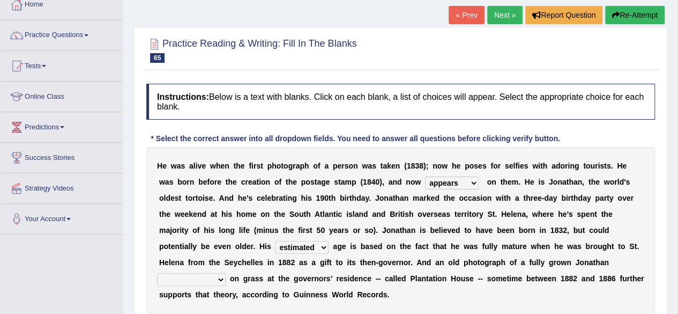
scroll to position [64, 0]
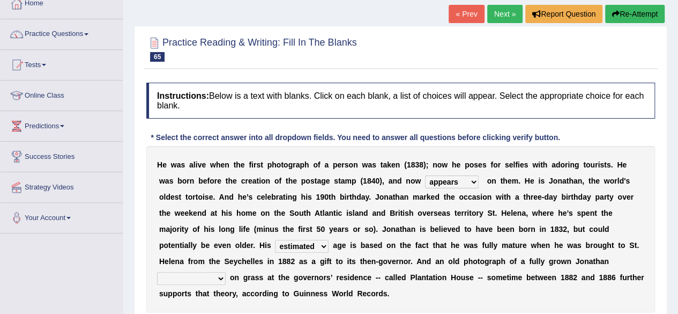
click at [226, 272] on select "grabbing grazing eavesdropping gradating" at bounding box center [191, 278] width 69 height 13
select select "grazing"
click at [226, 272] on select "grabbing grazing eavesdropping gradating" at bounding box center [191, 278] width 69 height 13
click at [390, 291] on div "H e w a s a l i v e w h e n t h e f i r s t p h o t o g r a p h o f a p e r s o…" at bounding box center [400, 229] width 509 height 166
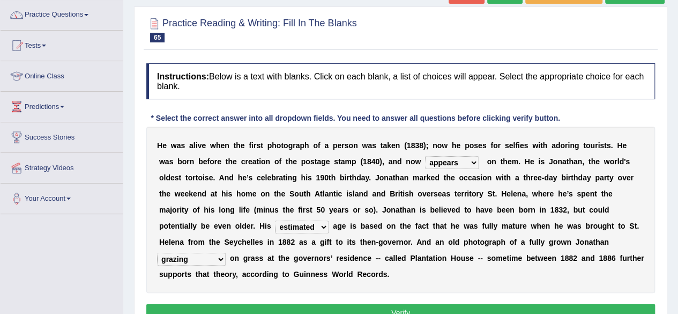
scroll to position [86, 0]
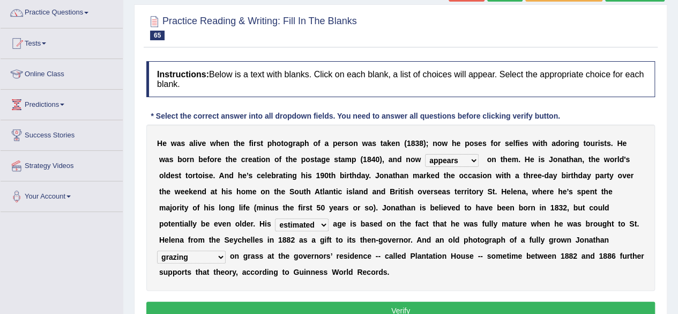
click at [388, 308] on button "Verify" at bounding box center [400, 310] width 509 height 18
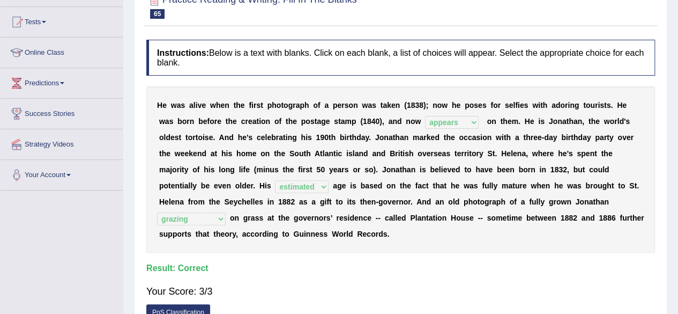
scroll to position [129, 0]
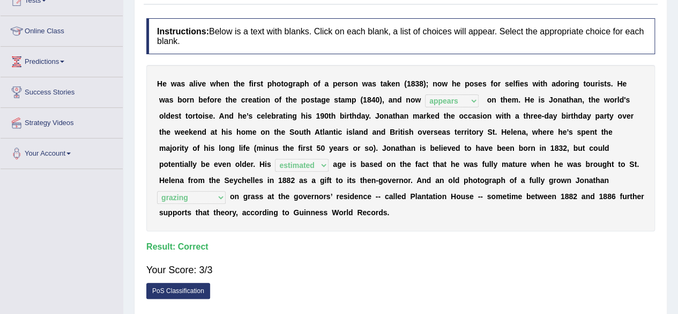
click at [544, 260] on div "Your Score: 3/3" at bounding box center [400, 270] width 509 height 26
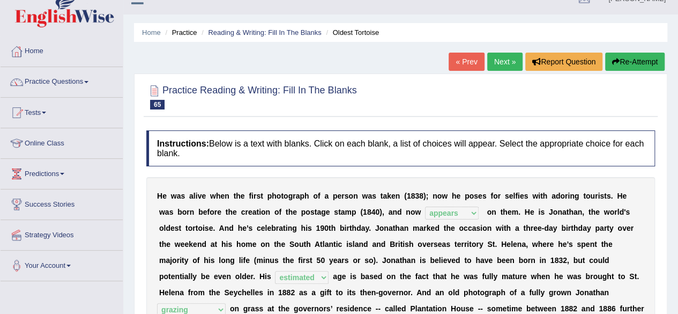
scroll to position [0, 0]
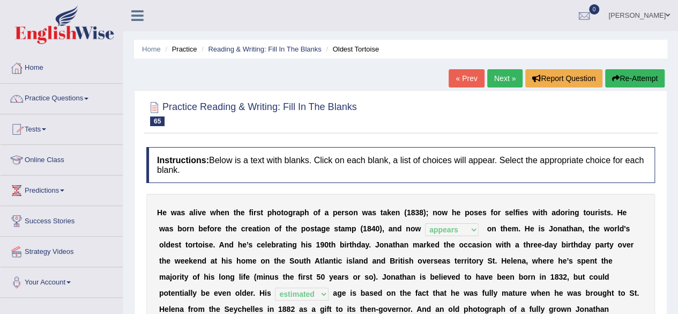
click at [89, 100] on link "Practice Questions" at bounding box center [62, 97] width 122 height 27
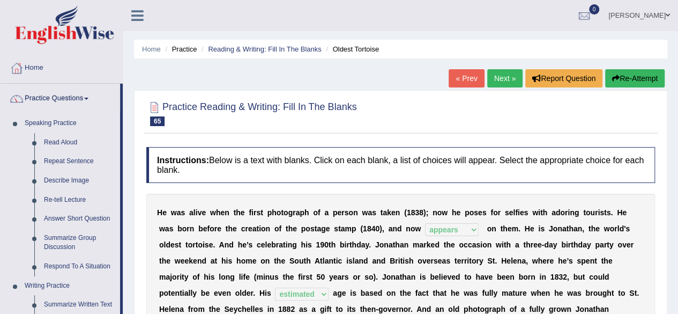
click at [504, 76] on link "Next »" at bounding box center [505, 78] width 35 height 18
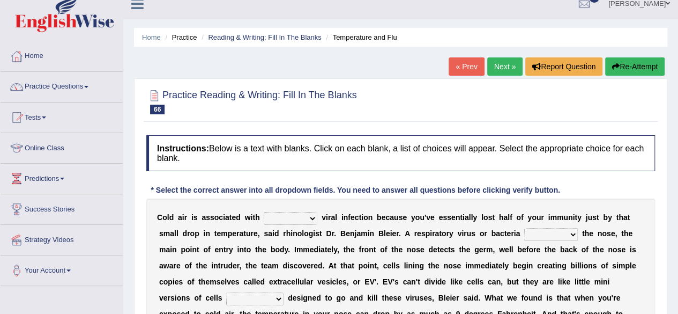
scroll to position [21, 0]
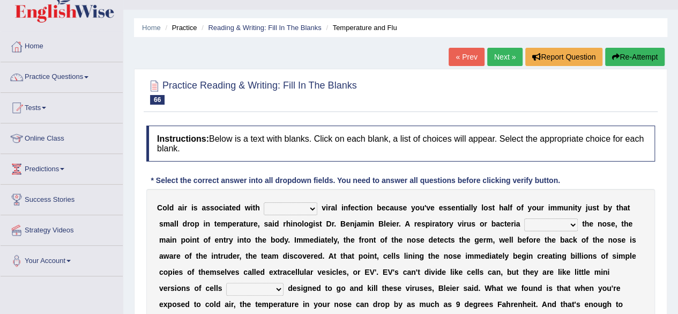
click at [305, 208] on select "increased decreased stable overrated" at bounding box center [291, 208] width 54 height 13
select select "increased"
click at [264, 202] on select "increased decreased stable overrated" at bounding box center [291, 208] width 54 height 13
click at [570, 224] on select "invades hurts intervenes protects" at bounding box center [552, 224] width 54 height 13
select select "hurts"
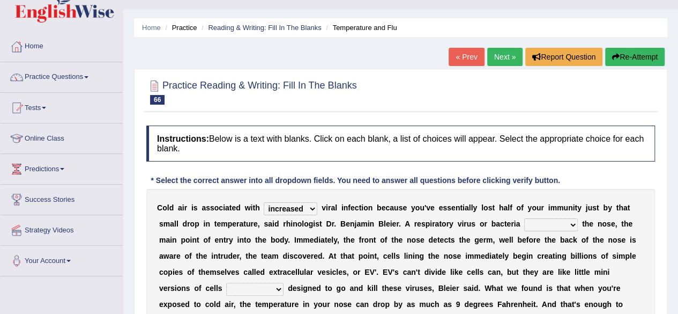
click at [525, 218] on select "invades hurts intervenes protects" at bounding box center [552, 224] width 54 height 13
click at [236, 286] on select "suddenly responsibly specifically obtrusively" at bounding box center [254, 289] width 57 height 13
select select "suddenly"
click at [226, 283] on select "suddenly responsibly specifically obtrusively" at bounding box center [254, 289] width 57 height 13
click at [239, 288] on select "suddenly responsibly specifically obtrusively" at bounding box center [254, 289] width 57 height 13
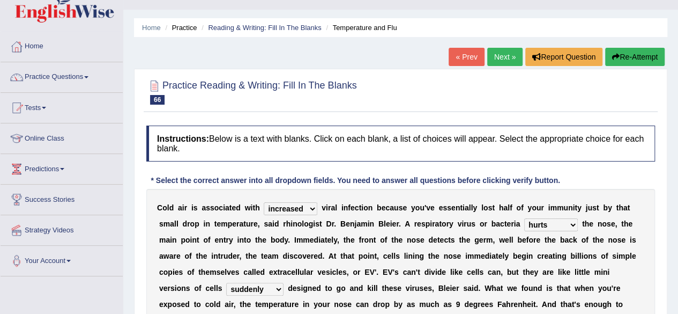
click at [239, 288] on select "suddenly responsibly specifically obtrusively" at bounding box center [254, 289] width 57 height 13
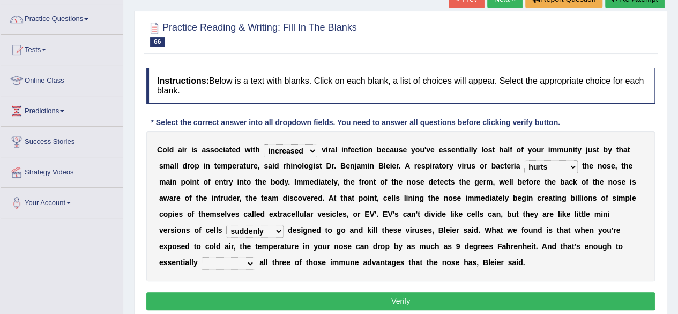
scroll to position [86, 0]
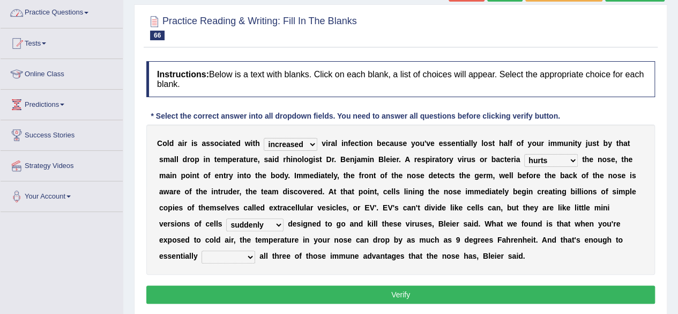
click at [80, 10] on link "Practice Questions" at bounding box center [62, 11] width 122 height 27
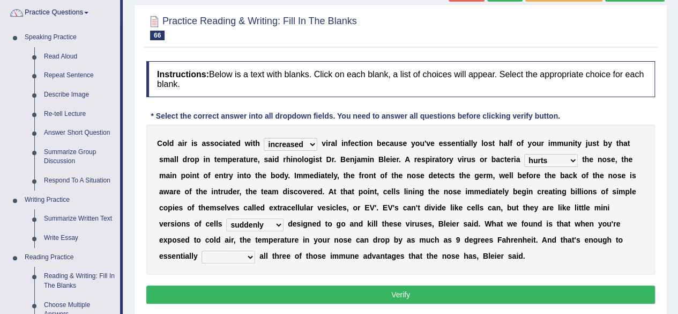
click at [126, 208] on div "Home Practice Reading & Writing: Fill In The Blanks Temperature and Flu « Prev …" at bounding box center [400, 182] width 555 height 536
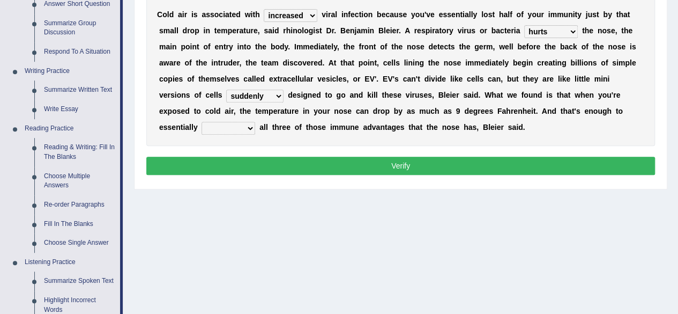
scroll to position [236, 0]
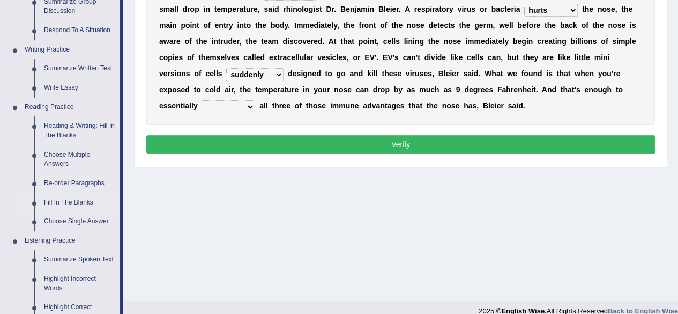
click at [75, 201] on link "Fill In The Blanks" at bounding box center [79, 202] width 81 height 19
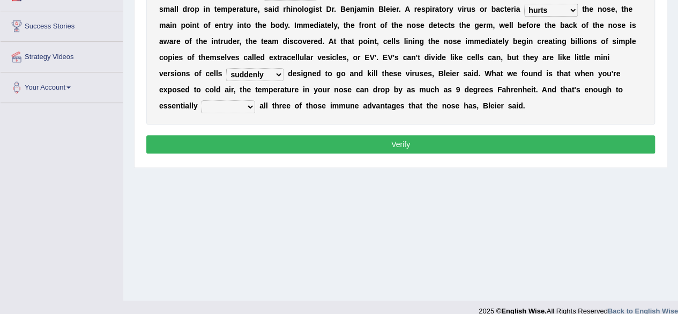
scroll to position [210, 0]
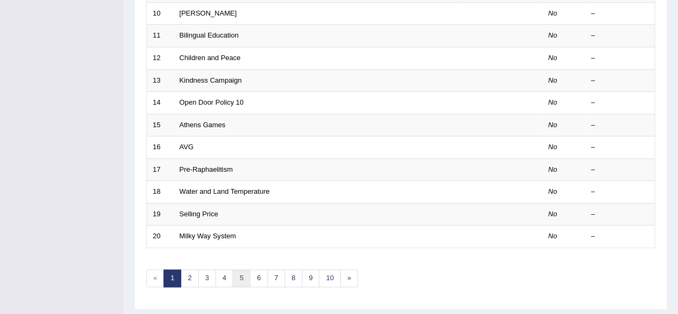
click at [238, 272] on link "5" at bounding box center [242, 278] width 18 height 18
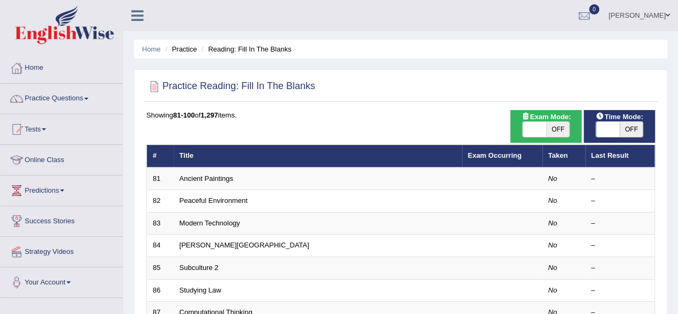
click at [219, 179] on link "Ancient Paintings" at bounding box center [207, 178] width 54 height 8
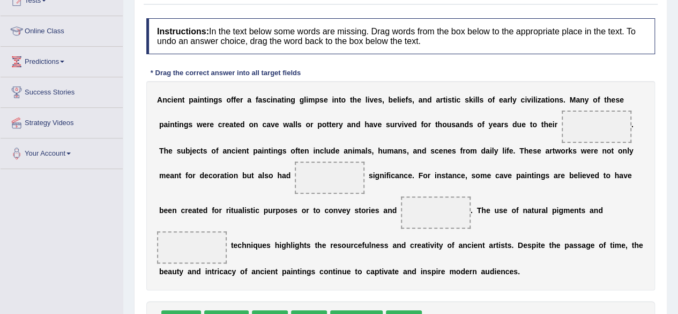
scroll to position [150, 0]
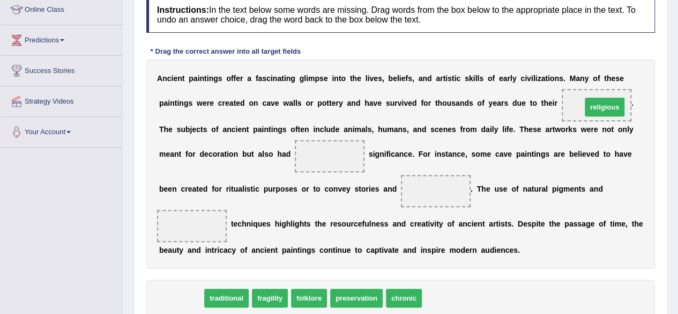
drag, startPoint x: 190, startPoint y: 294, endPoint x: 614, endPoint y: 105, distance: 464.1
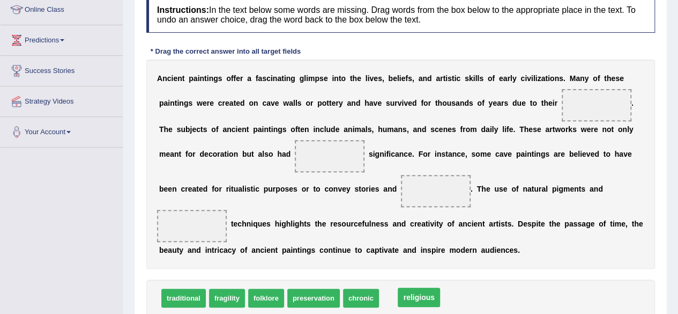
drag, startPoint x: 594, startPoint y: 107, endPoint x: 418, endPoint y: 301, distance: 262.4
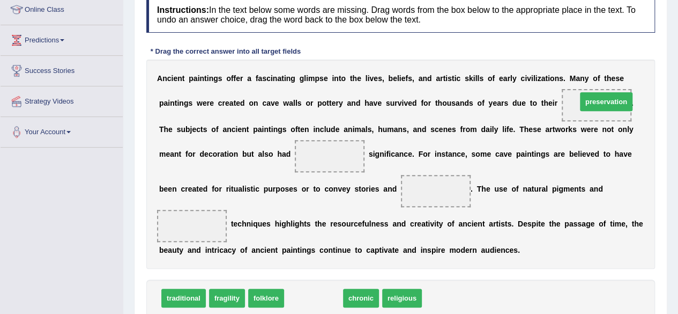
drag, startPoint x: 324, startPoint y: 294, endPoint x: 617, endPoint y: 98, distance: 352.6
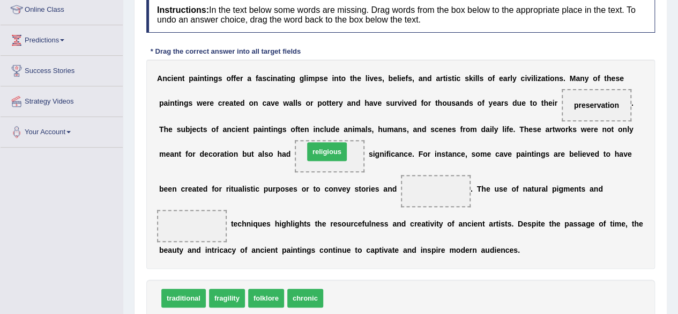
drag, startPoint x: 345, startPoint y: 300, endPoint x: 326, endPoint y: 153, distance: 148.2
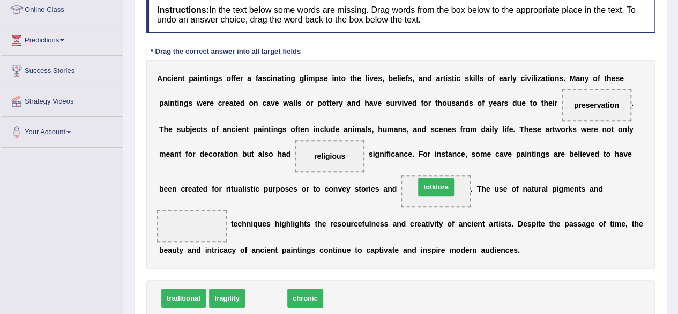
drag, startPoint x: 269, startPoint y: 296, endPoint x: 439, endPoint y: 188, distance: 201.6
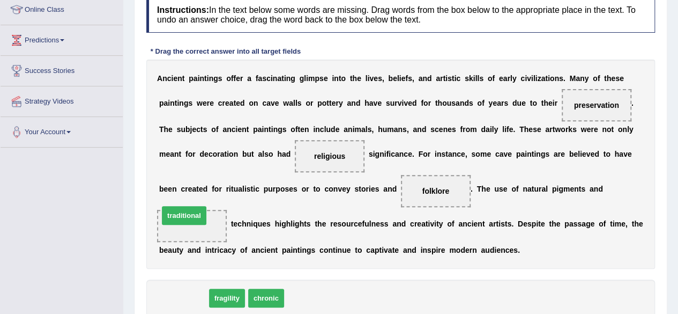
drag, startPoint x: 191, startPoint y: 303, endPoint x: 193, endPoint y: 219, distance: 83.1
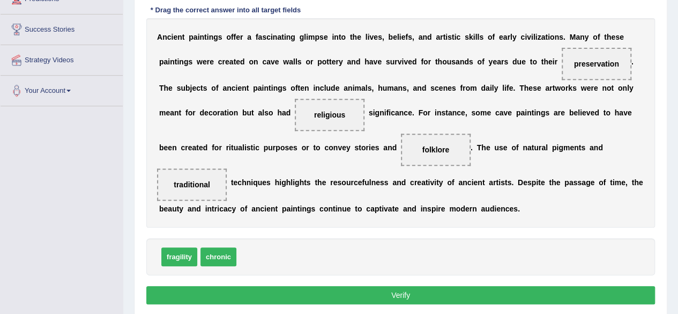
scroll to position [193, 0]
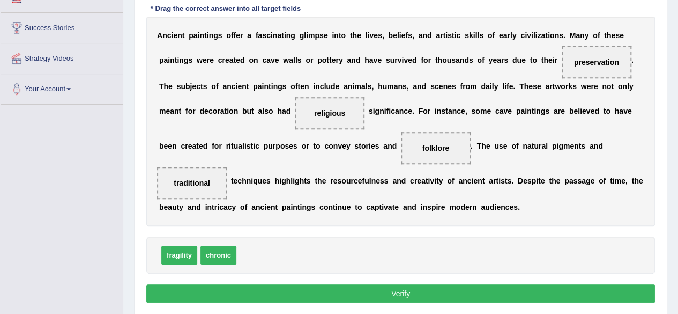
click at [436, 295] on button "Verify" at bounding box center [400, 293] width 509 height 18
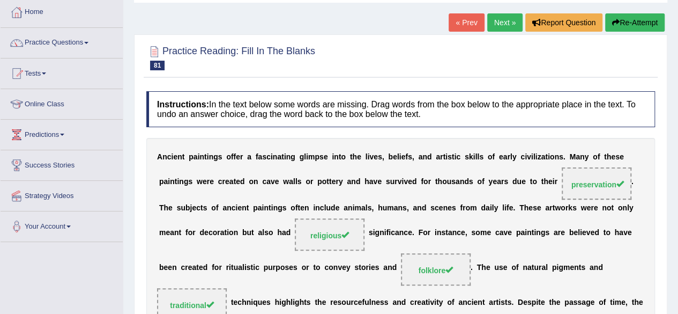
scroll to position [43, 0]
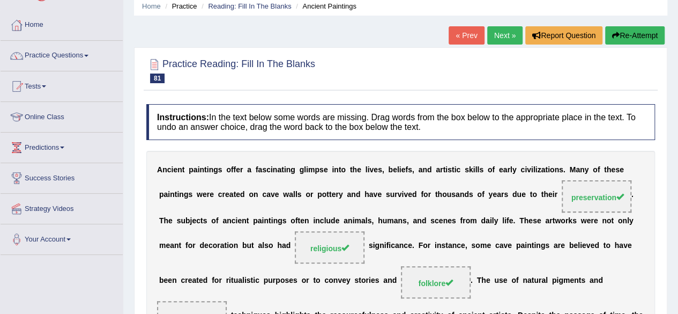
click at [510, 42] on link "Next »" at bounding box center [505, 35] width 35 height 18
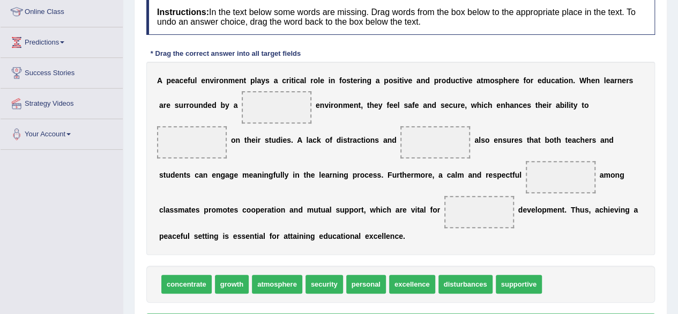
scroll to position [149, 0]
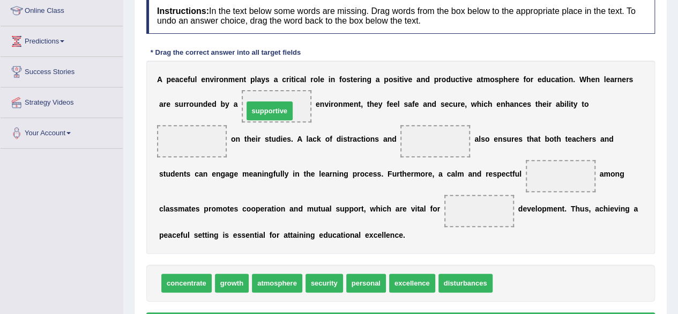
drag, startPoint x: 513, startPoint y: 283, endPoint x: 265, endPoint y: 111, distance: 302.2
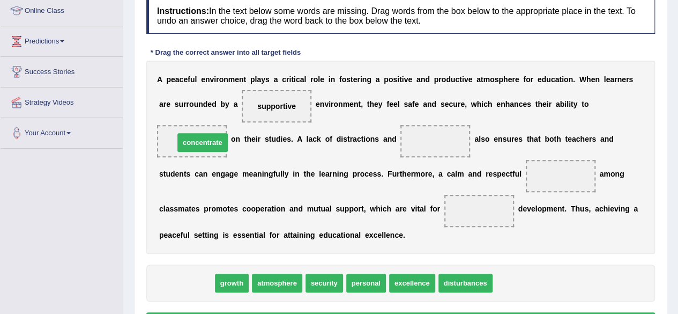
drag, startPoint x: 187, startPoint y: 281, endPoint x: 203, endPoint y: 139, distance: 142.0
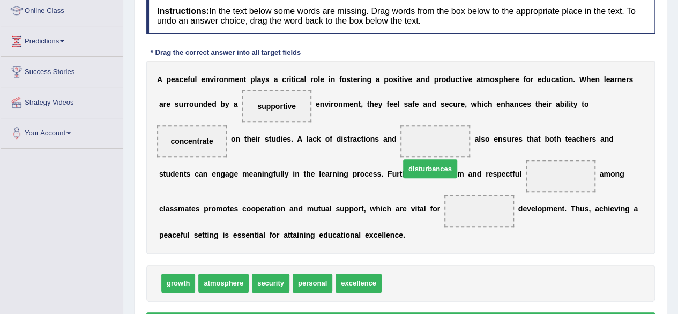
drag, startPoint x: 423, startPoint y: 282, endPoint x: 441, endPoint y: 166, distance: 117.3
click at [441, 166] on span "disturbances" at bounding box center [430, 168] width 54 height 19
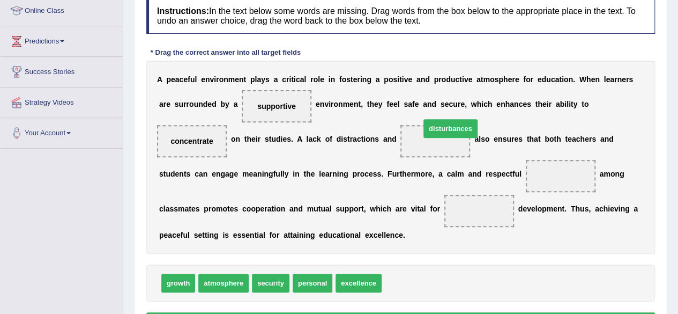
drag, startPoint x: 409, startPoint y: 285, endPoint x: 447, endPoint y: 129, distance: 160.1
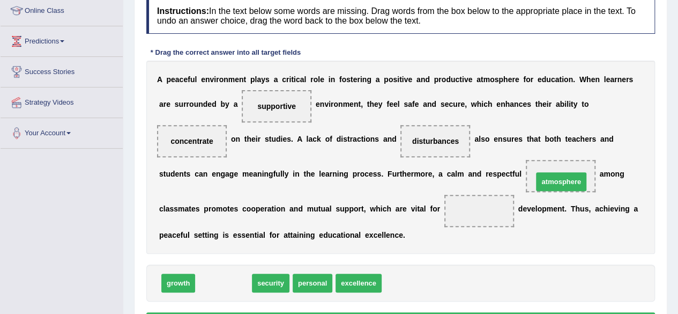
drag, startPoint x: 233, startPoint y: 279, endPoint x: 571, endPoint y: 179, distance: 352.6
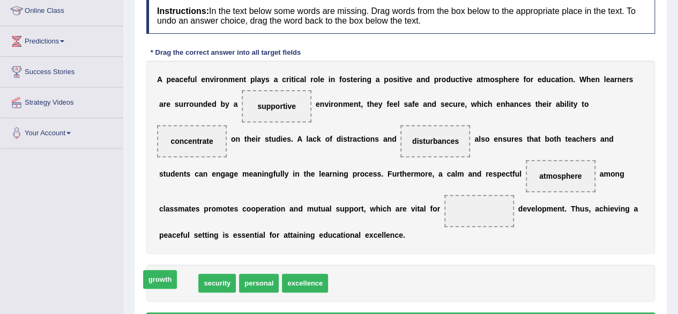
drag, startPoint x: 185, startPoint y: 284, endPoint x: 176, endPoint y: 280, distance: 9.9
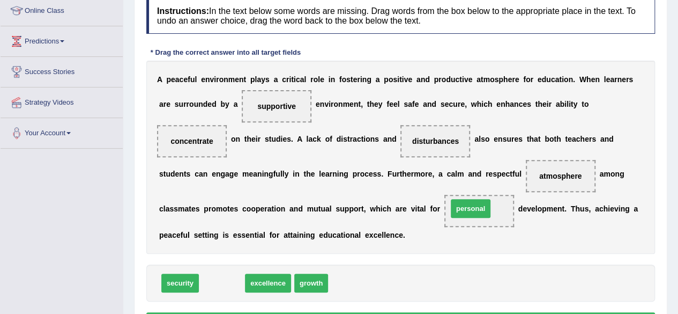
drag, startPoint x: 224, startPoint y: 287, endPoint x: 473, endPoint y: 214, distance: 259.3
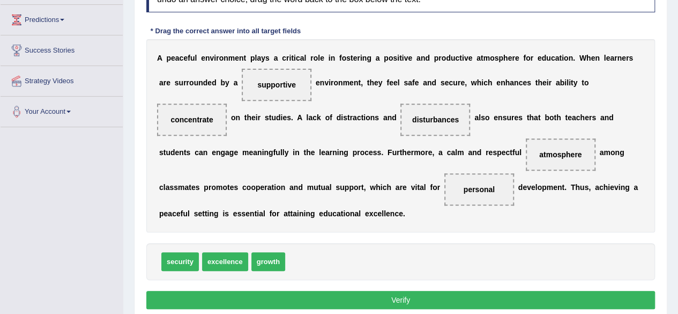
scroll to position [192, 0]
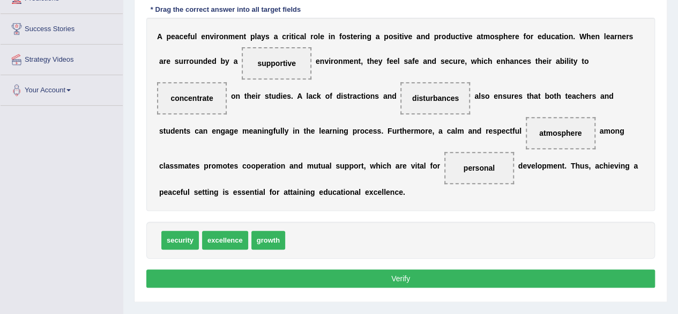
click at [433, 277] on button "Verify" at bounding box center [400, 278] width 509 height 18
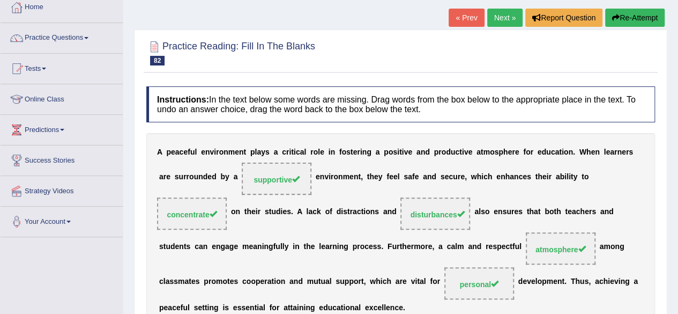
scroll to position [42, 0]
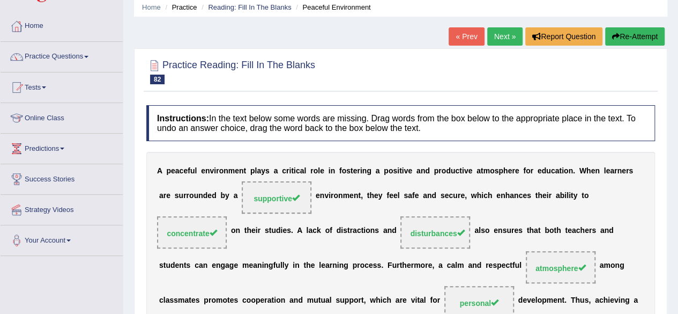
click at [496, 32] on link "Next »" at bounding box center [505, 36] width 35 height 18
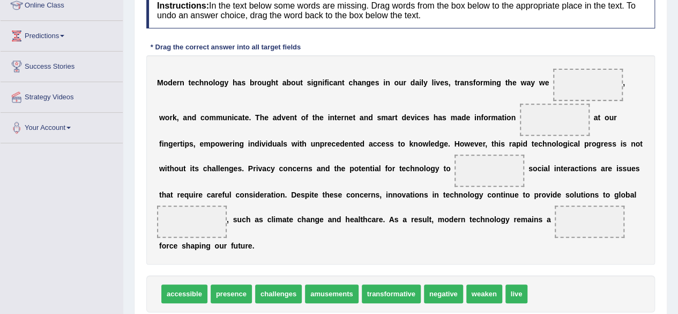
scroll to position [156, 0]
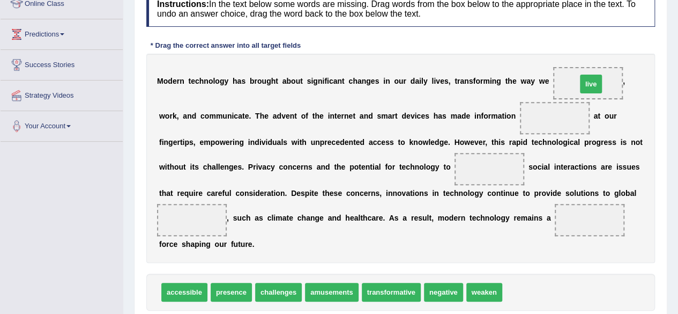
drag, startPoint x: 522, startPoint y: 291, endPoint x: 596, endPoint y: 84, distance: 219.5
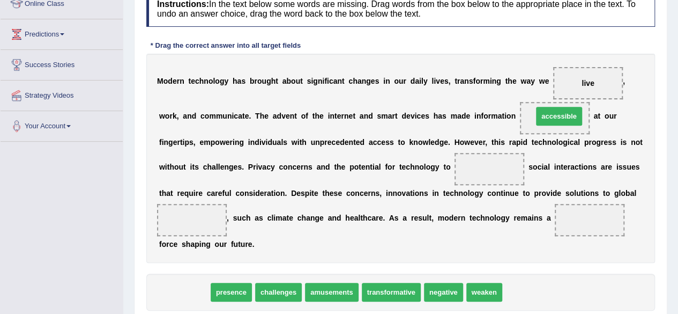
drag, startPoint x: 188, startPoint y: 290, endPoint x: 564, endPoint y: 113, distance: 415.1
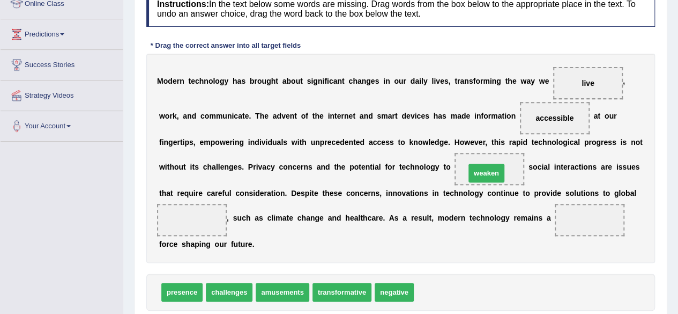
drag, startPoint x: 439, startPoint y: 289, endPoint x: 491, endPoint y: 171, distance: 129.2
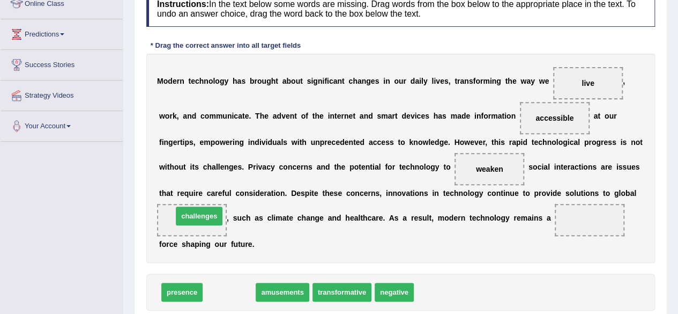
drag, startPoint x: 233, startPoint y: 290, endPoint x: 201, endPoint y: 213, distance: 83.5
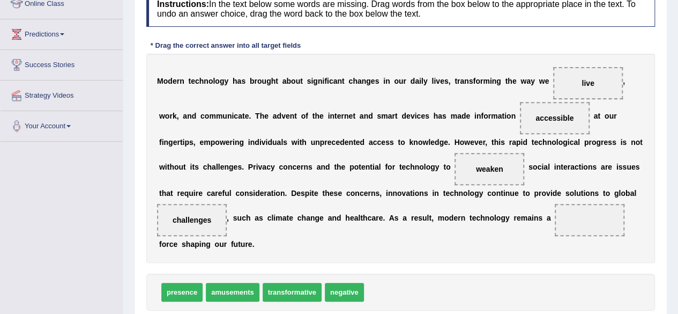
click at [527, 253] on div "M o d e r n t e c h n o l o g y h a s b r o u g h t a b o u t s i g n i f i c a…" at bounding box center [400, 158] width 509 height 209
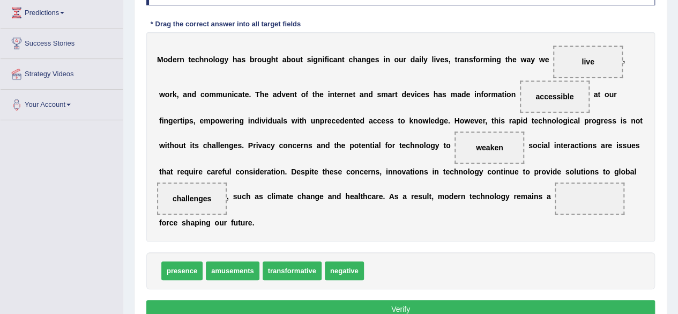
scroll to position [199, 0]
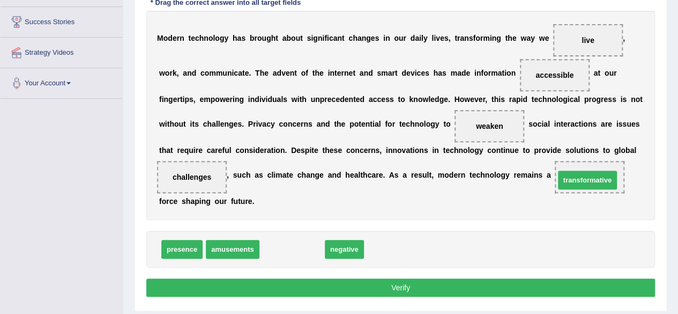
drag, startPoint x: 291, startPoint y: 248, endPoint x: 586, endPoint y: 179, distance: 303.1
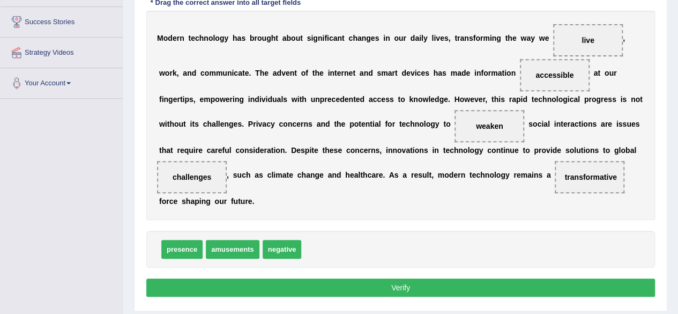
click at [520, 288] on button "Verify" at bounding box center [400, 287] width 509 height 18
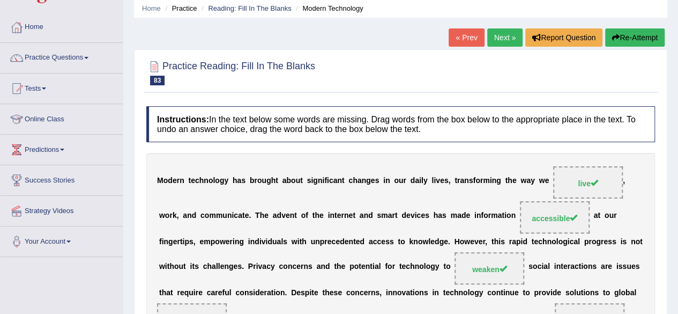
scroll to position [27, 0]
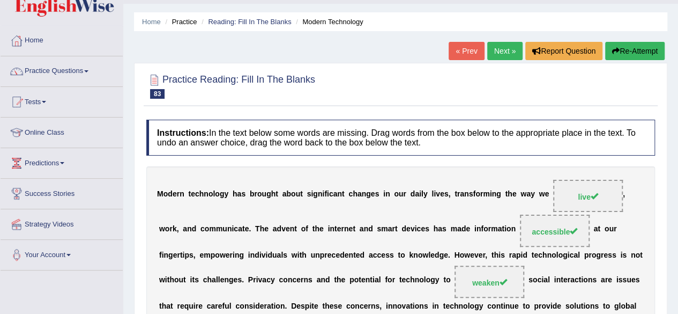
click at [503, 50] on link "Next »" at bounding box center [505, 51] width 35 height 18
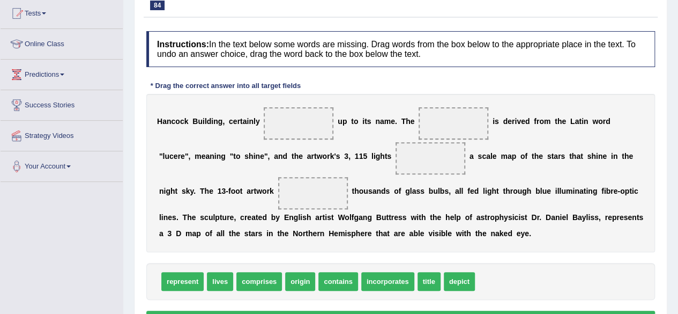
scroll to position [135, 0]
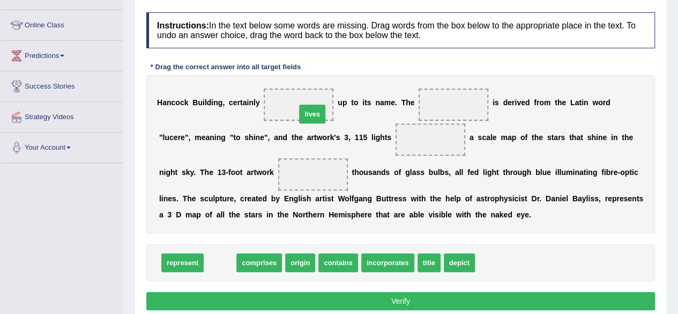
drag, startPoint x: 223, startPoint y: 260, endPoint x: 312, endPoint y: 110, distance: 174.1
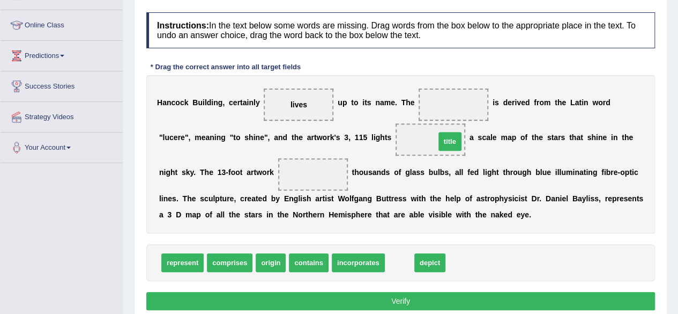
drag, startPoint x: 402, startPoint y: 262, endPoint x: 459, endPoint y: 120, distance: 153.6
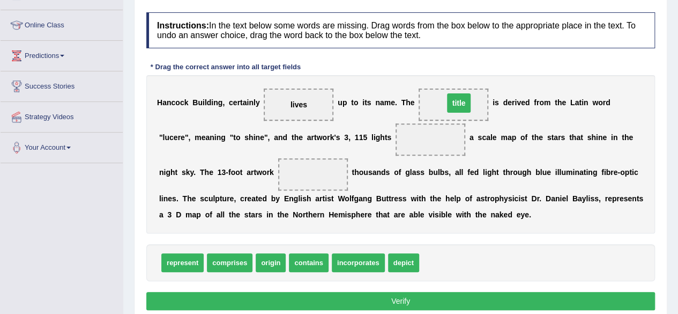
drag, startPoint x: 432, startPoint y: 136, endPoint x: 461, endPoint y: 99, distance: 46.7
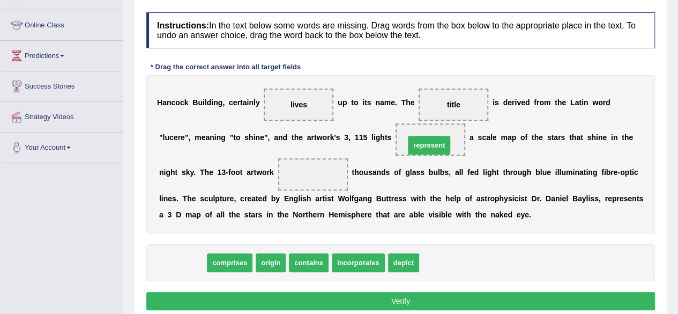
drag, startPoint x: 182, startPoint y: 256, endPoint x: 430, endPoint y: 141, distance: 273.5
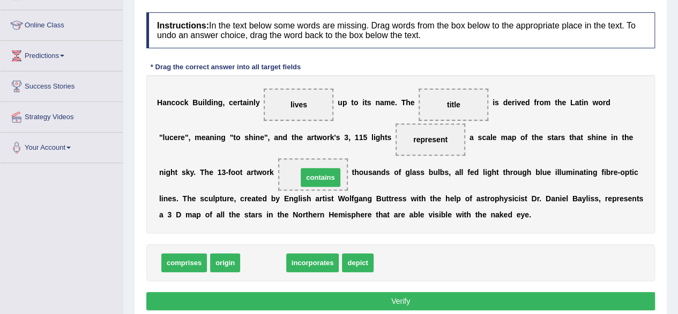
drag, startPoint x: 274, startPoint y: 263, endPoint x: 331, endPoint y: 178, distance: 102.5
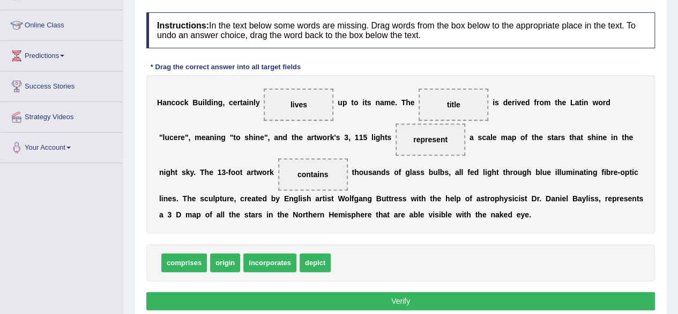
click at [399, 301] on button "Verify" at bounding box center [400, 301] width 509 height 18
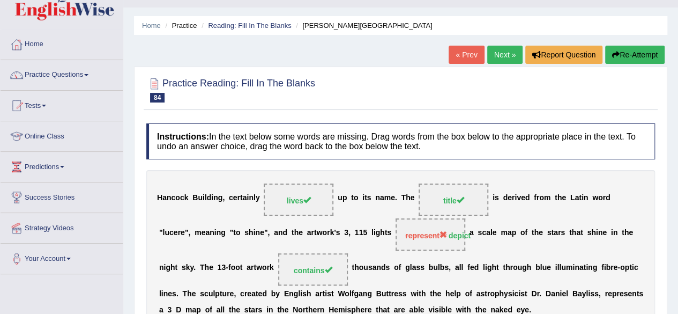
scroll to position [6, 0]
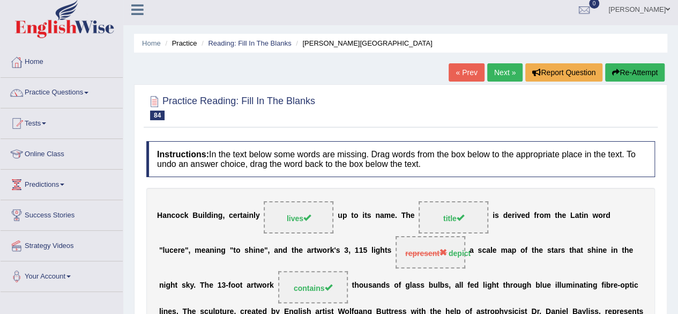
click at [491, 74] on link "Next »" at bounding box center [505, 72] width 35 height 18
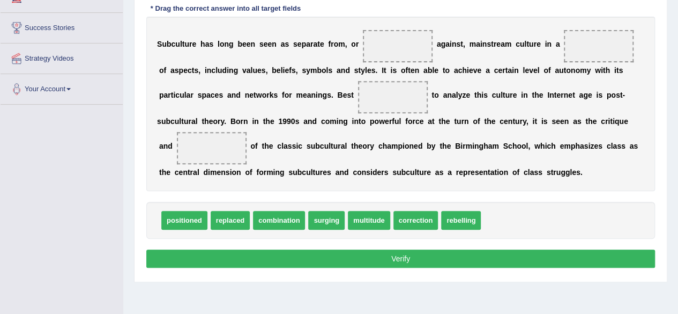
scroll to position [172, 0]
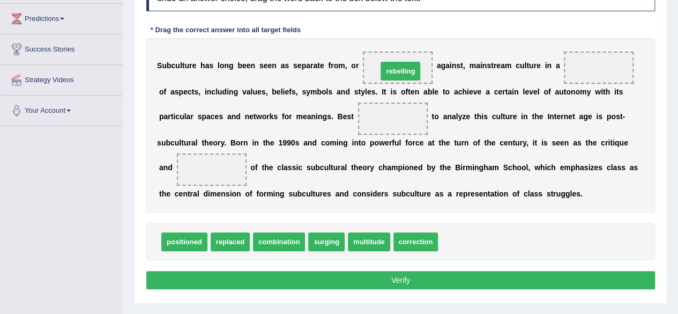
drag, startPoint x: 458, startPoint y: 241, endPoint x: 398, endPoint y: 72, distance: 179.1
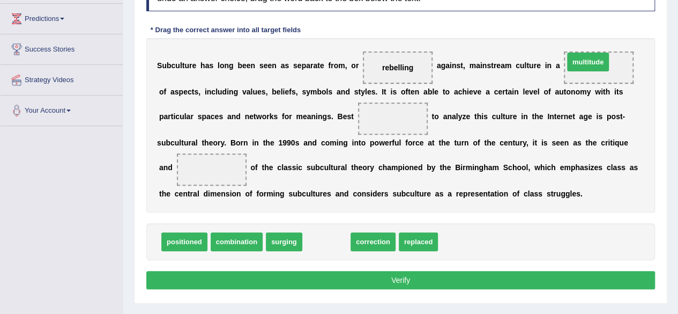
drag, startPoint x: 326, startPoint y: 245, endPoint x: 587, endPoint y: 68, distance: 315.5
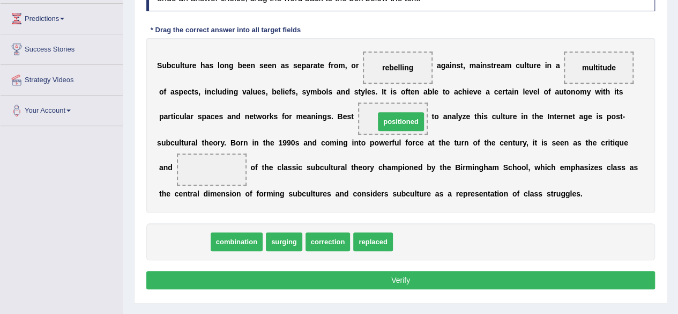
drag, startPoint x: 187, startPoint y: 239, endPoint x: 402, endPoint y: 119, distance: 246.4
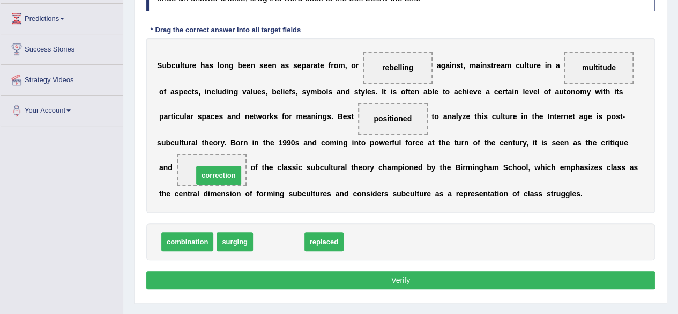
drag, startPoint x: 280, startPoint y: 234, endPoint x: 224, endPoint y: 172, distance: 83.9
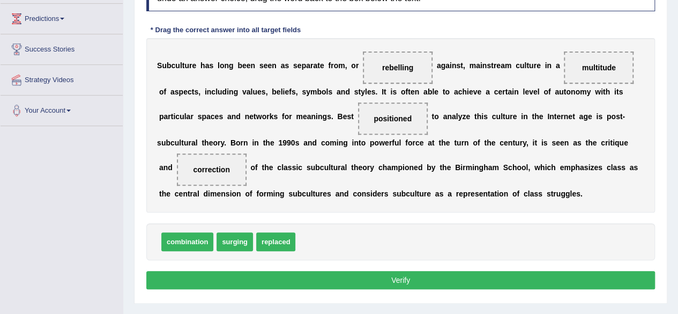
click at [368, 275] on button "Verify" at bounding box center [400, 280] width 509 height 18
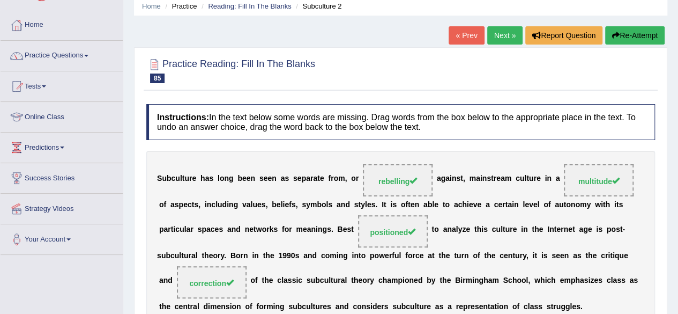
scroll to position [64, 0]
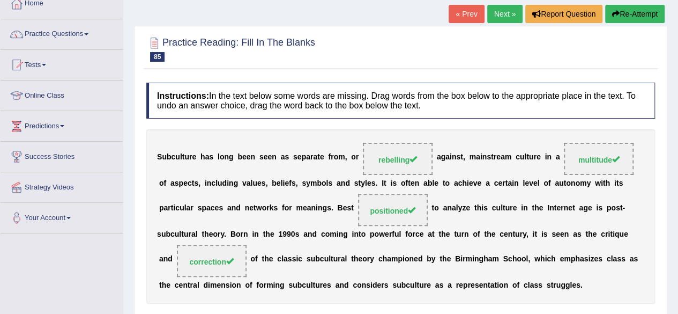
click at [500, 13] on link "Next »" at bounding box center [505, 14] width 35 height 18
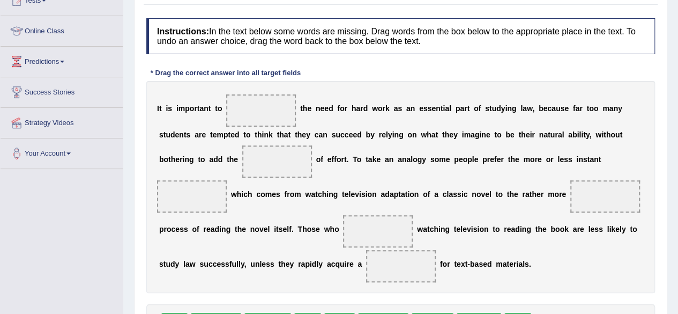
scroll to position [150, 0]
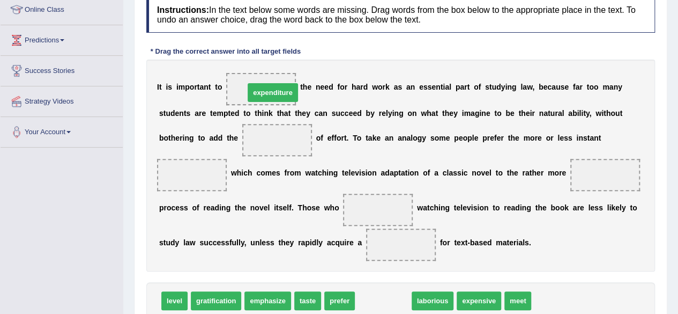
drag, startPoint x: 373, startPoint y: 302, endPoint x: 259, endPoint y: 91, distance: 239.8
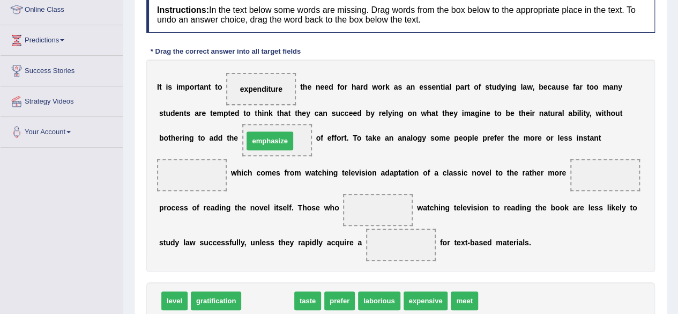
drag, startPoint x: 270, startPoint y: 303, endPoint x: 272, endPoint y: 143, distance: 159.8
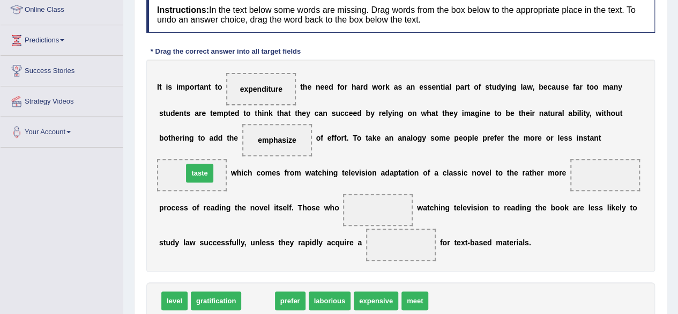
drag, startPoint x: 260, startPoint y: 296, endPoint x: 203, endPoint y: 169, distance: 138.8
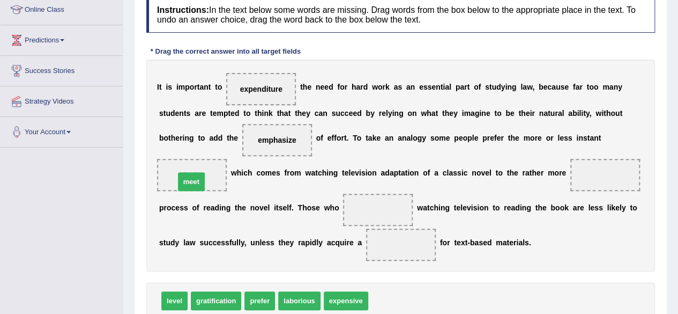
drag, startPoint x: 383, startPoint y: 301, endPoint x: 190, endPoint y: 181, distance: 227.7
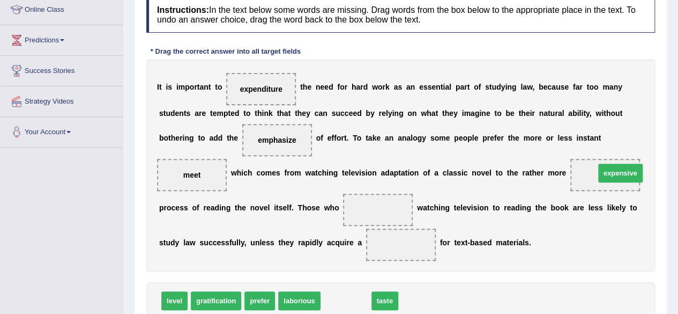
drag, startPoint x: 352, startPoint y: 297, endPoint x: 628, endPoint y: 169, distance: 303.8
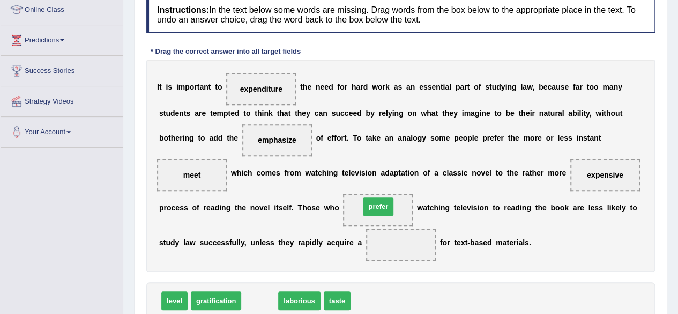
drag, startPoint x: 257, startPoint y: 301, endPoint x: 374, endPoint y: 209, distance: 148.6
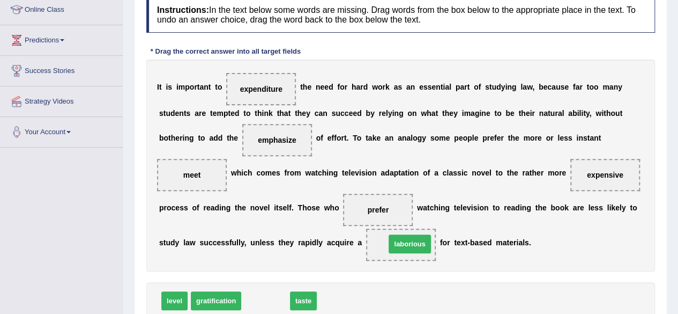
drag, startPoint x: 259, startPoint y: 300, endPoint x: 403, endPoint y: 244, distance: 155.1
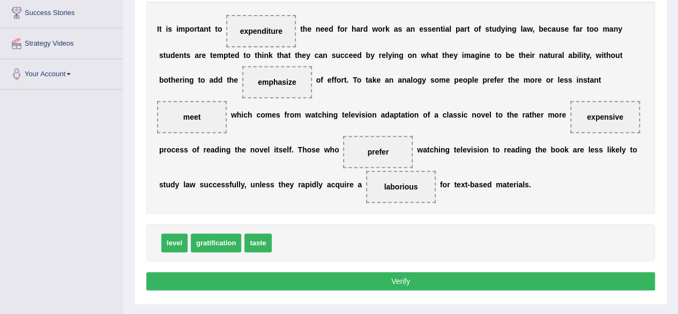
scroll to position [215, 0]
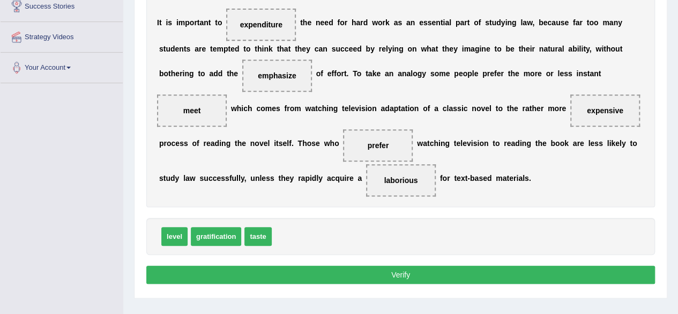
click at [533, 274] on button "Verify" at bounding box center [400, 274] width 509 height 18
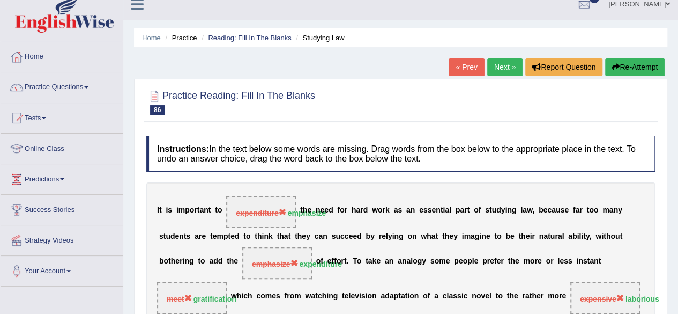
scroll to position [0, 0]
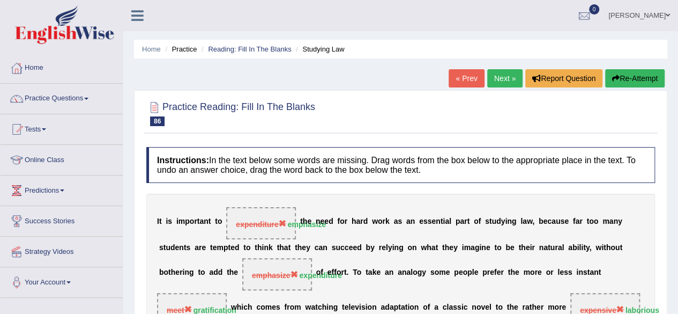
click at [502, 77] on link "Next »" at bounding box center [505, 78] width 35 height 18
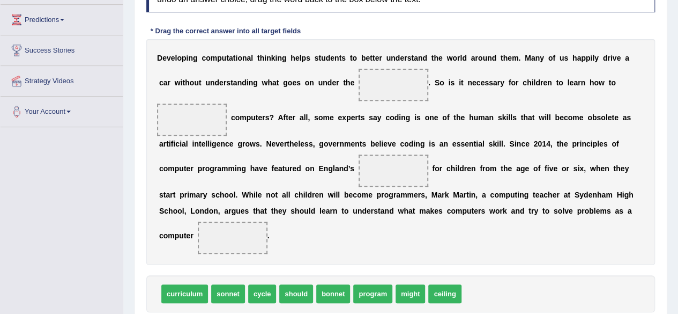
scroll to position [192, 0]
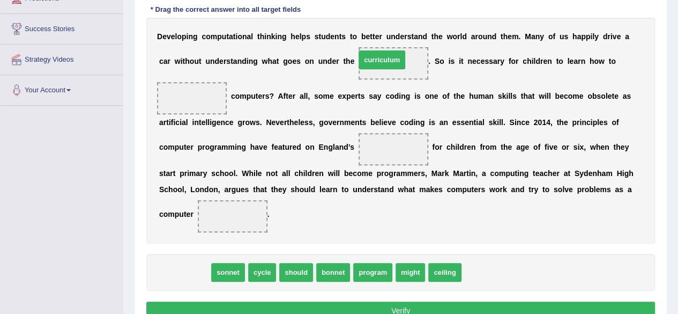
drag, startPoint x: 188, startPoint y: 270, endPoint x: 385, endPoint y: 60, distance: 288.4
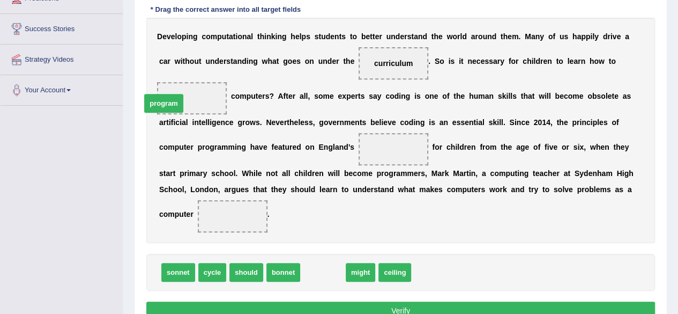
drag, startPoint x: 329, startPoint y: 275, endPoint x: 178, endPoint y: 107, distance: 225.6
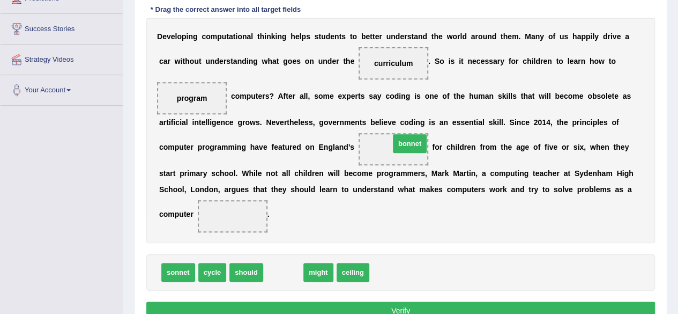
drag, startPoint x: 289, startPoint y: 269, endPoint x: 412, endPoint y: 142, distance: 177.1
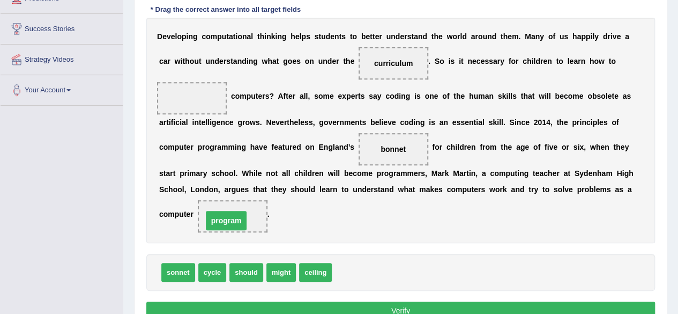
drag, startPoint x: 201, startPoint y: 99, endPoint x: 235, endPoint y: 220, distance: 126.6
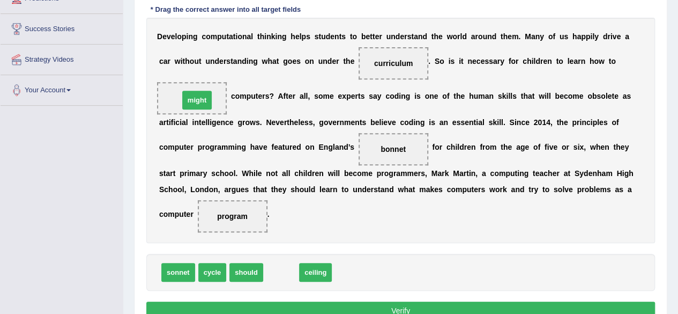
drag, startPoint x: 282, startPoint y: 268, endPoint x: 196, endPoint y: 93, distance: 194.5
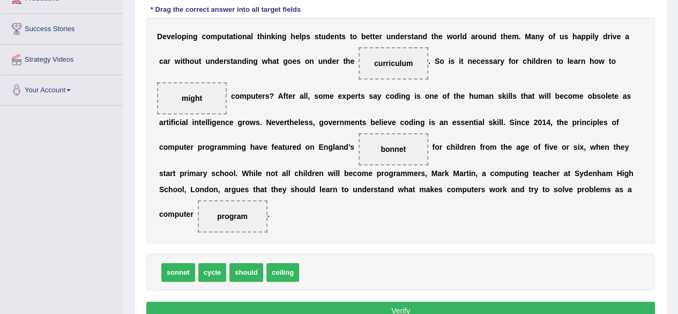
click at [588, 308] on button "Verify" at bounding box center [400, 310] width 509 height 18
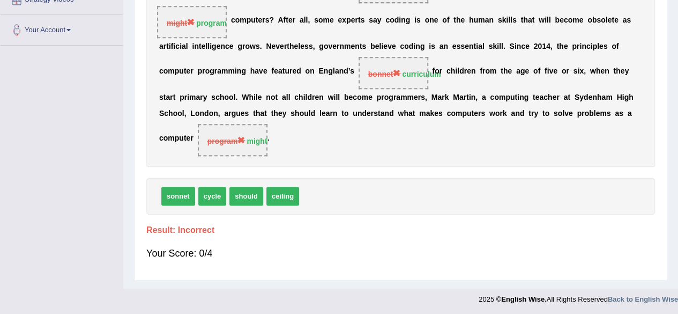
scroll to position [0, 0]
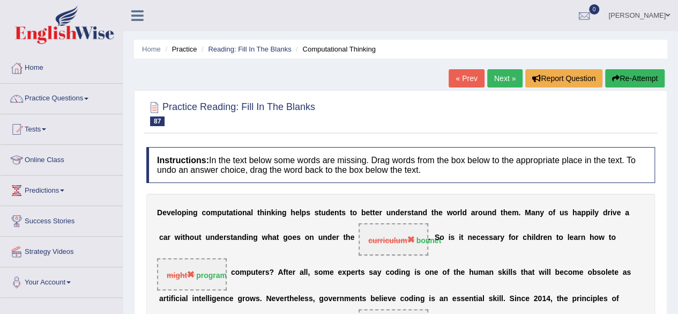
click at [505, 79] on link "Next »" at bounding box center [505, 78] width 35 height 18
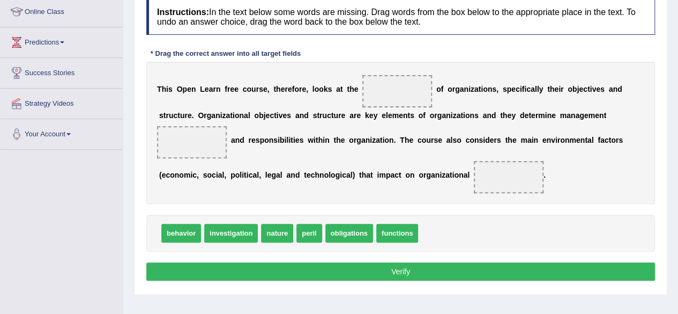
scroll to position [150, 0]
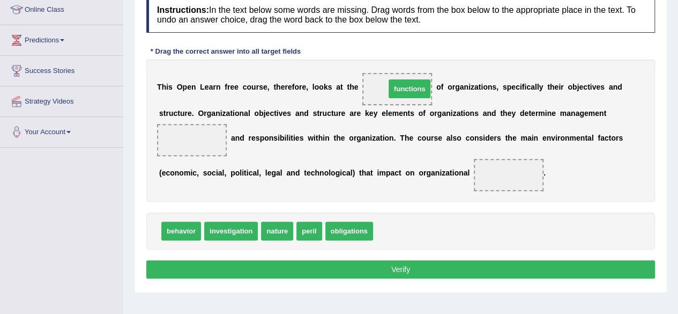
drag, startPoint x: 393, startPoint y: 228, endPoint x: 403, endPoint y: 85, distance: 143.5
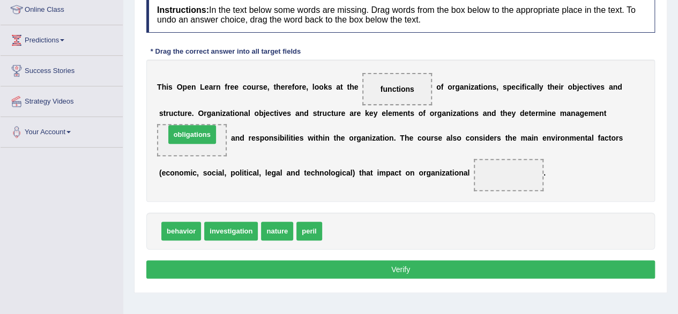
drag, startPoint x: 352, startPoint y: 228, endPoint x: 196, endPoint y: 132, distance: 183.5
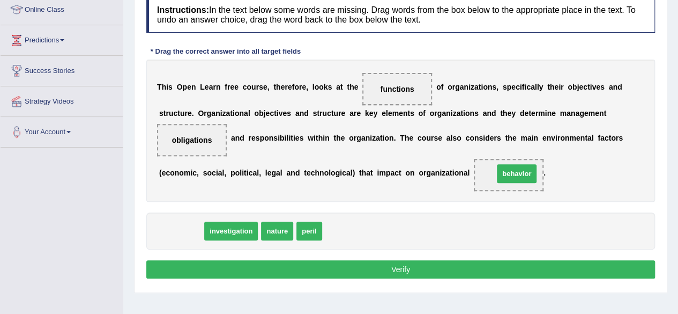
drag, startPoint x: 187, startPoint y: 231, endPoint x: 522, endPoint y: 176, distance: 340.2
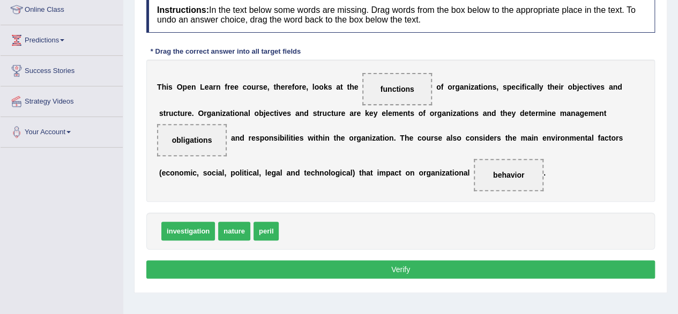
click at [474, 263] on button "Verify" at bounding box center [400, 269] width 509 height 18
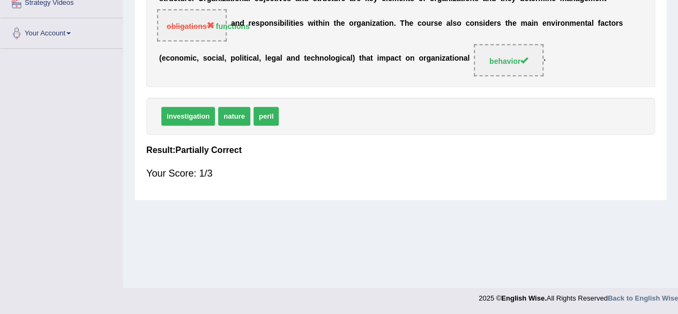
scroll to position [0, 0]
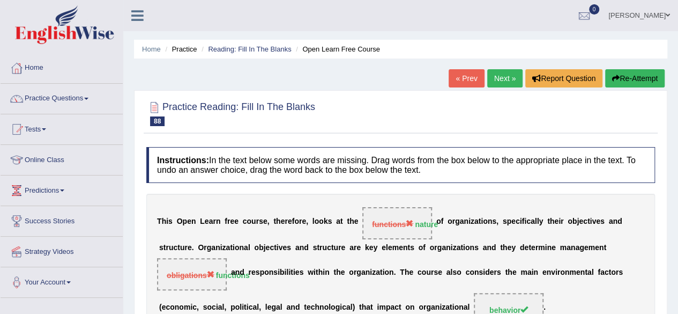
click at [498, 80] on link "Next »" at bounding box center [505, 78] width 35 height 18
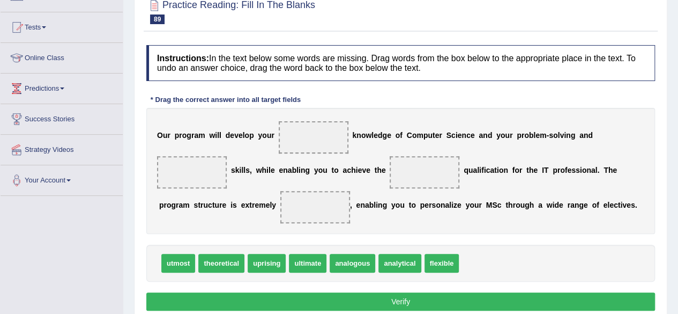
scroll to position [129, 0]
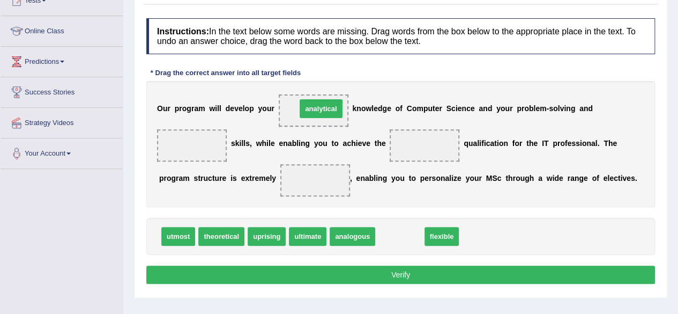
drag, startPoint x: 404, startPoint y: 238, endPoint x: 325, endPoint y: 111, distance: 149.6
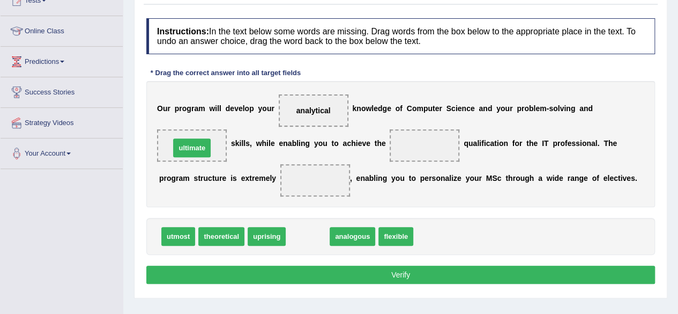
drag, startPoint x: 303, startPoint y: 241, endPoint x: 187, endPoint y: 152, distance: 145.8
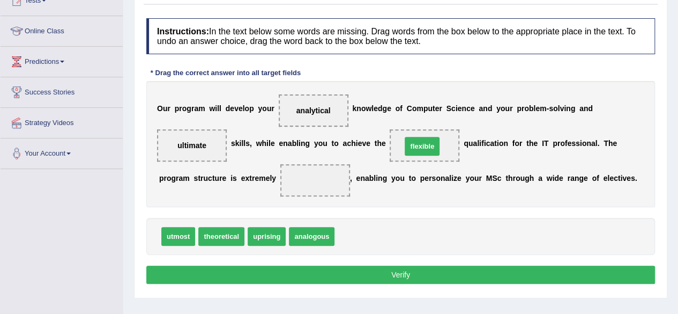
drag, startPoint x: 353, startPoint y: 235, endPoint x: 420, endPoint y: 145, distance: 112.3
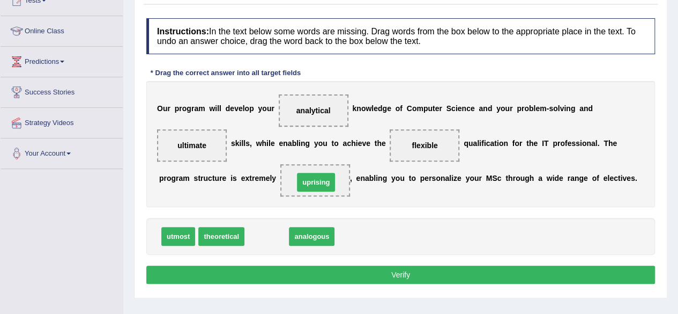
drag, startPoint x: 272, startPoint y: 239, endPoint x: 324, endPoint y: 186, distance: 73.6
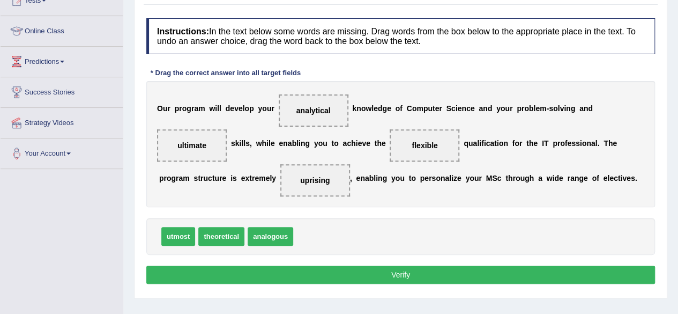
click at [528, 278] on button "Verify" at bounding box center [400, 274] width 509 height 18
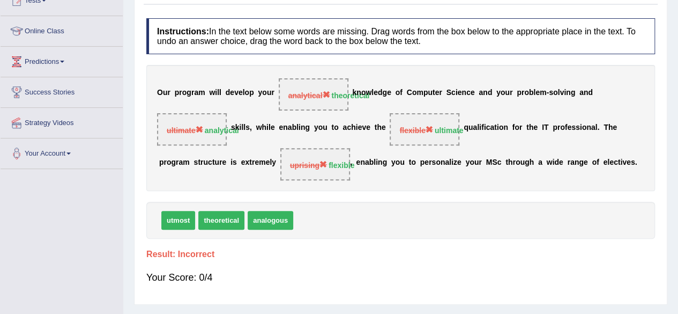
scroll to position [0, 0]
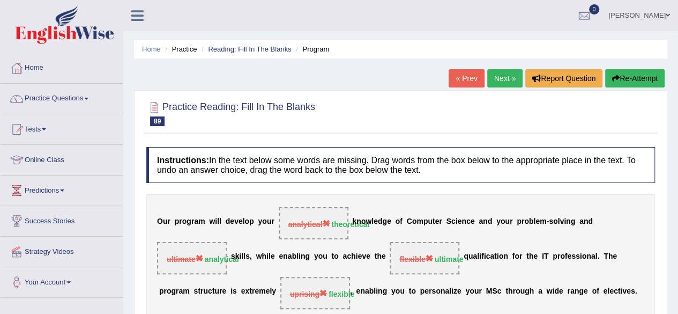
click at [494, 80] on link "Next »" at bounding box center [505, 78] width 35 height 18
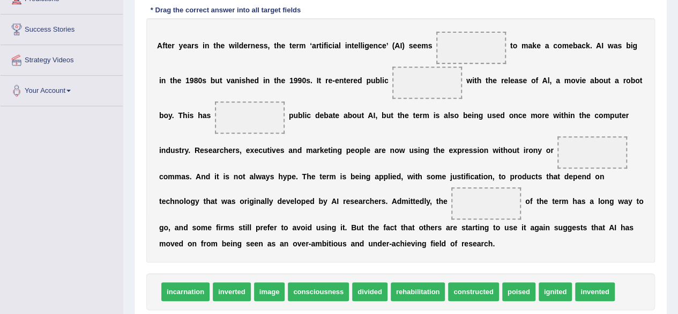
scroll to position [193, 0]
